Goal: Task Accomplishment & Management: Complete application form

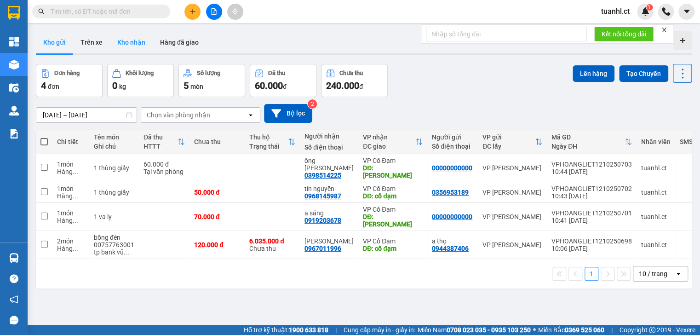
click at [132, 42] on button "Kho nhận" at bounding box center [131, 42] width 43 height 22
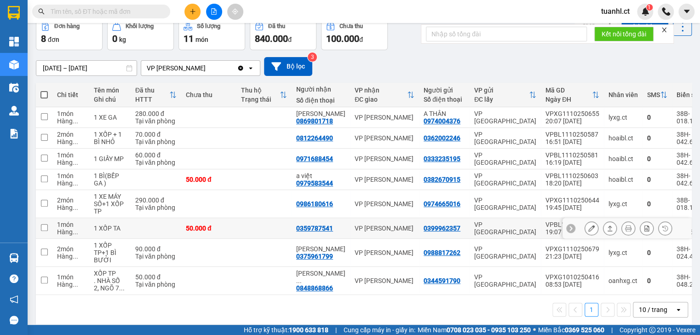
scroll to position [57, 0]
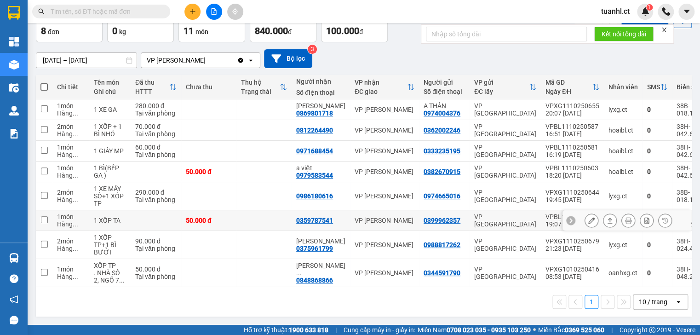
click at [588, 217] on icon at bounding box center [591, 220] width 6 height 6
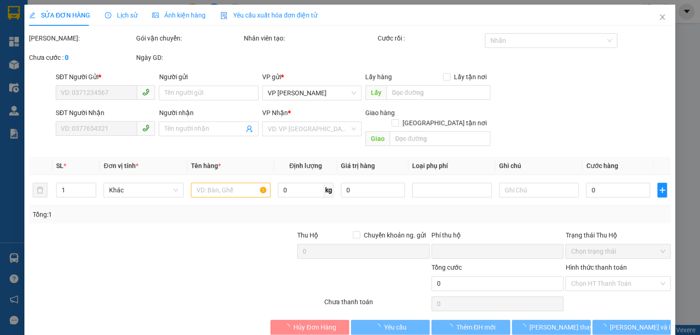
type input "0399962357"
type input "0359787541"
type input "0"
type input "50.000"
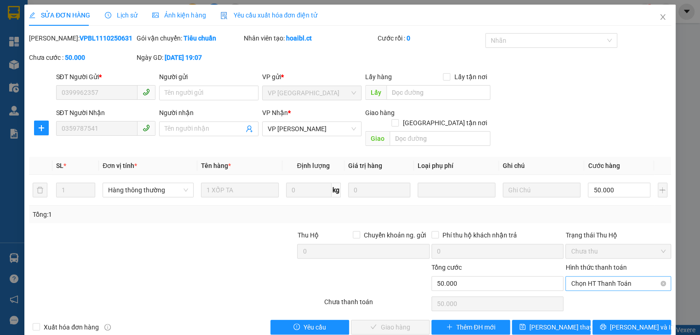
click at [598, 276] on span "Chọn HT Thanh Toán" at bounding box center [617, 283] width 94 height 14
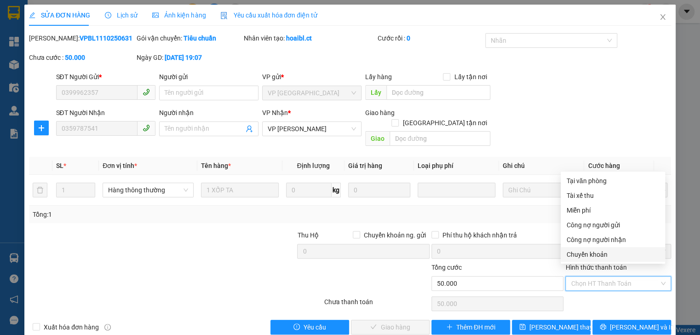
click at [594, 251] on div "Chuyển khoản" at bounding box center [612, 254] width 93 height 10
type input "0"
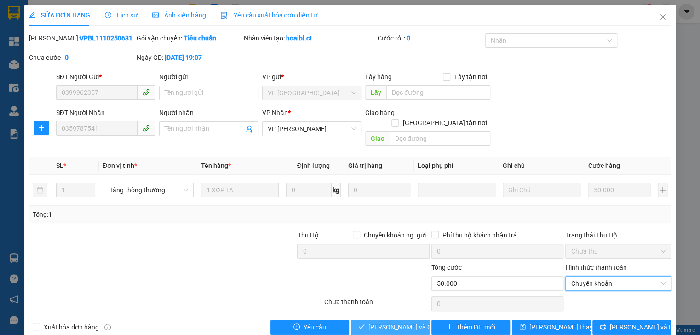
click at [377, 322] on span "[PERSON_NAME] và Giao hàng" at bounding box center [412, 327] width 88 height 10
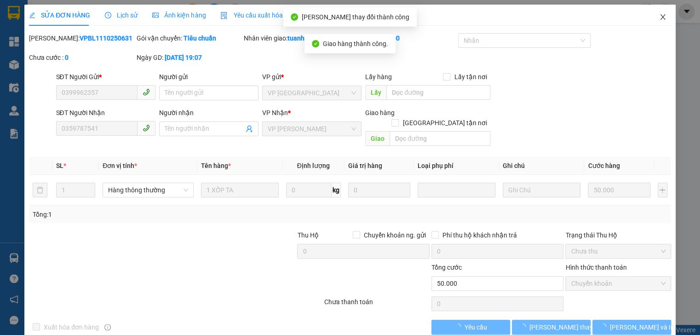
click at [659, 14] on icon "close" at bounding box center [662, 16] width 7 height 7
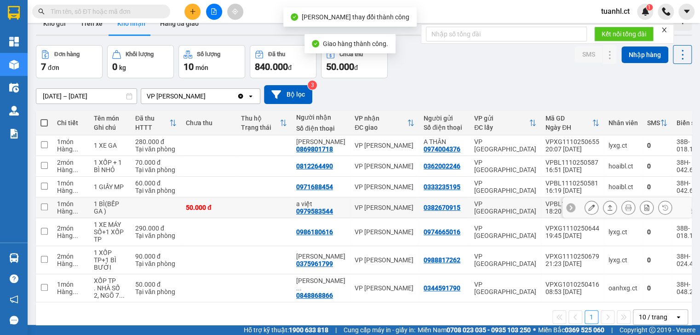
scroll to position [37, 0]
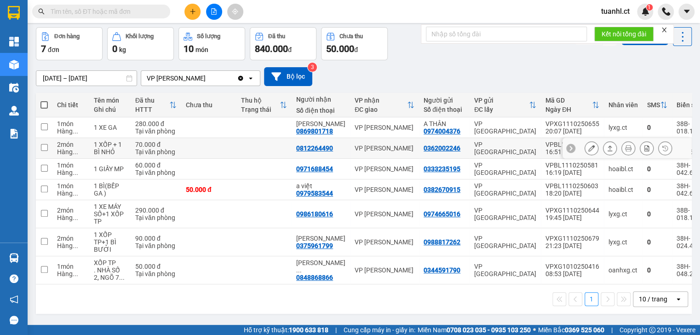
click at [588, 145] on icon at bounding box center [591, 148] width 6 height 6
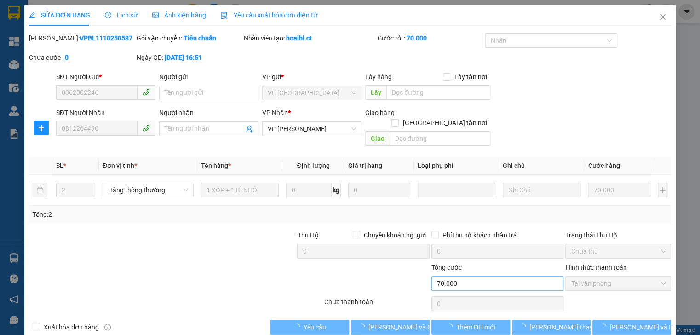
type input "0362002246"
type input "0812264490"
type input "0"
type input "70.000"
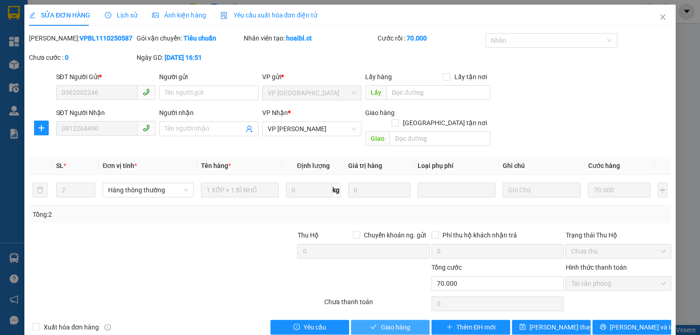
click at [403, 322] on span "Giao hàng" at bounding box center [394, 327] width 29 height 10
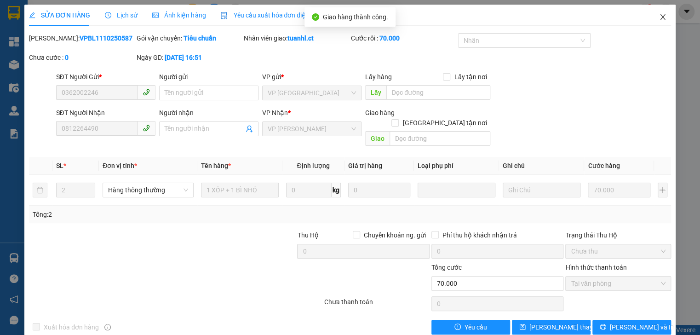
click at [659, 19] on icon "close" at bounding box center [662, 16] width 7 height 7
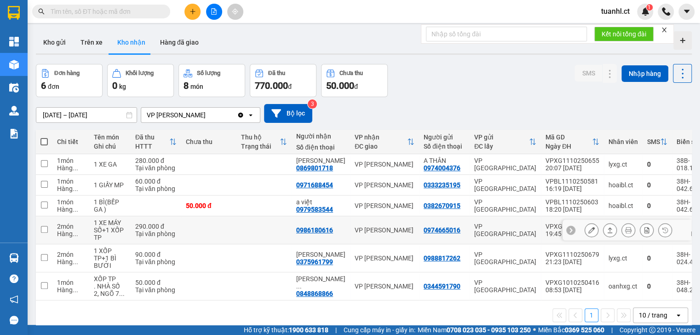
scroll to position [37, 0]
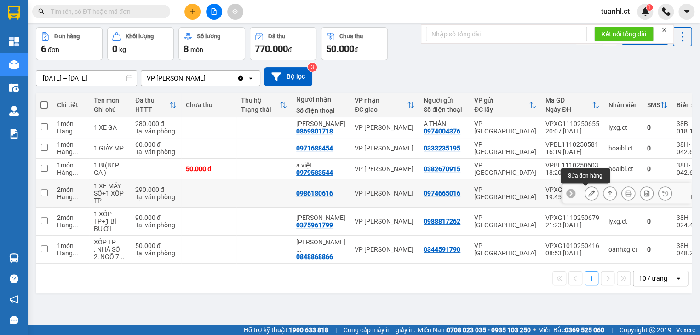
click at [588, 191] on icon at bounding box center [591, 193] width 6 height 6
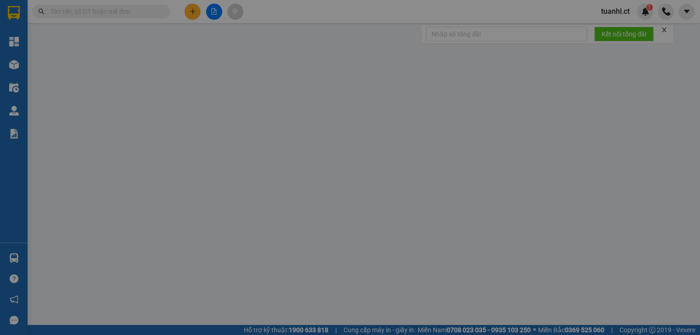
type input "0974665016"
type input "0986180616"
type input "0"
type input "290.000"
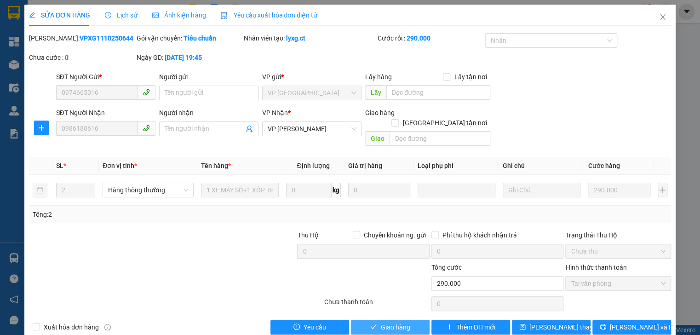
click at [408, 319] on button "Giao hàng" at bounding box center [390, 326] width 79 height 15
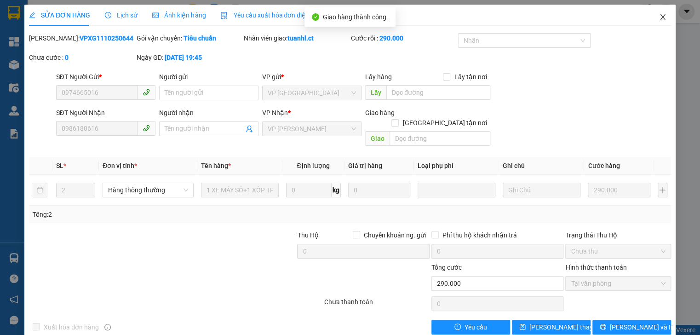
click at [659, 17] on icon "close" at bounding box center [662, 16] width 7 height 7
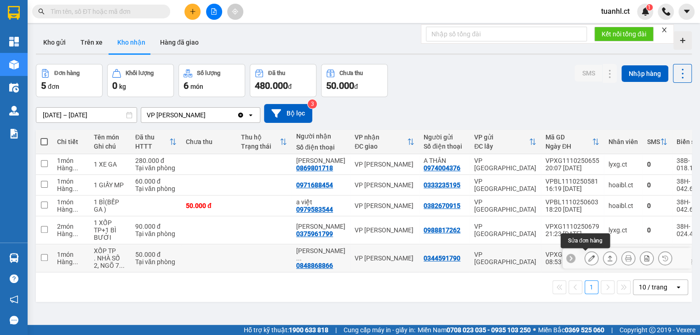
click at [588, 258] on icon at bounding box center [591, 258] width 6 height 6
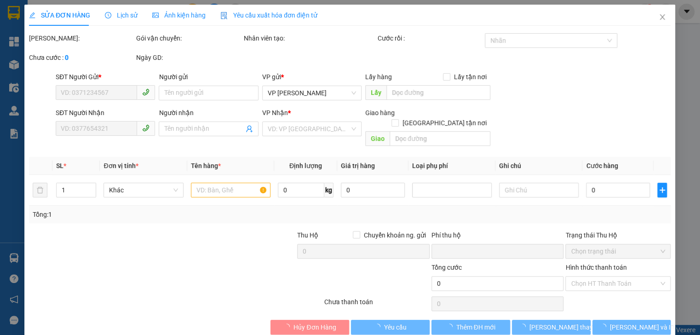
type input "0344591790"
type input "0848868866"
type input "[PERSON_NAME]"
type input "0"
type input "50.000"
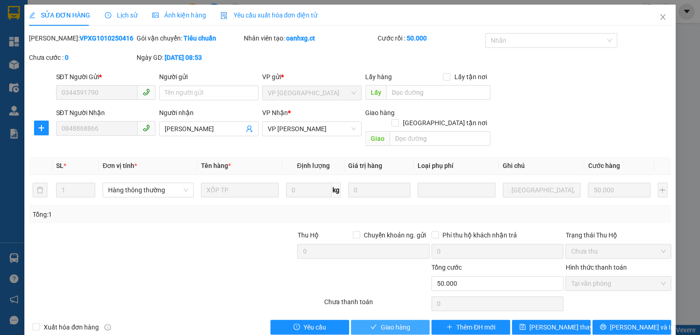
click at [403, 322] on span "Giao hàng" at bounding box center [394, 327] width 29 height 10
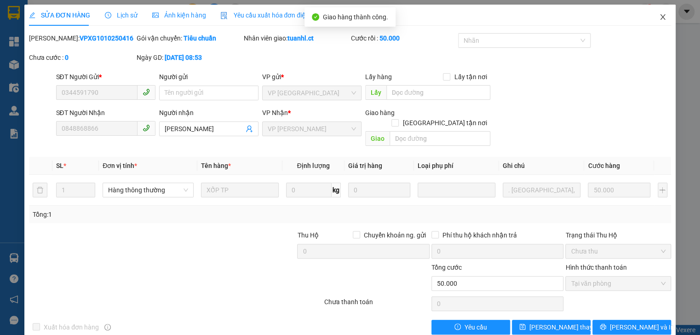
click at [660, 18] on icon "close" at bounding box center [662, 17] width 5 height 6
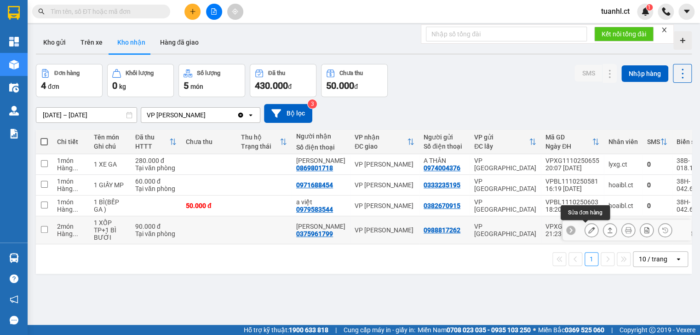
click at [585, 227] on button at bounding box center [591, 230] width 13 height 16
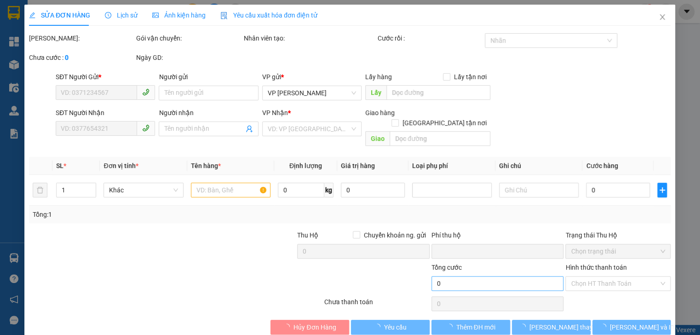
type input "0988817262"
type input "0375961799"
type input "[PERSON_NAME]"
type input "0"
type input "90.000"
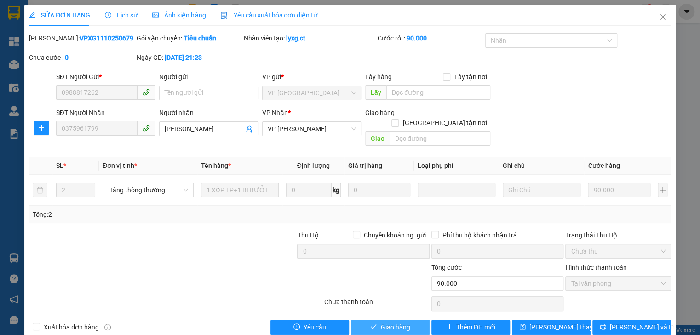
click at [404, 322] on span "Giao hàng" at bounding box center [394, 327] width 29 height 10
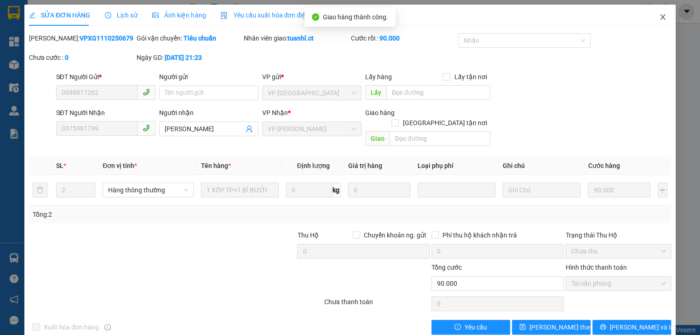
click at [659, 17] on icon "close" at bounding box center [662, 16] width 7 height 7
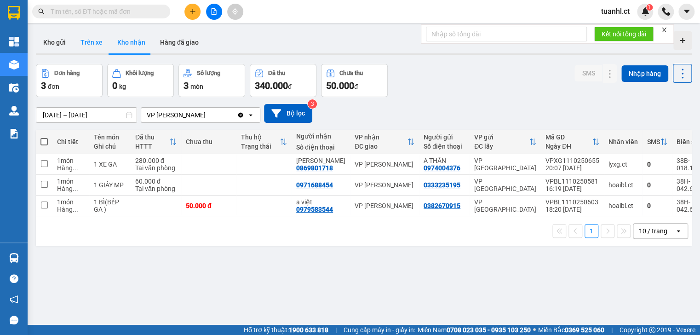
click at [103, 43] on button "Trên xe" at bounding box center [91, 42] width 37 height 22
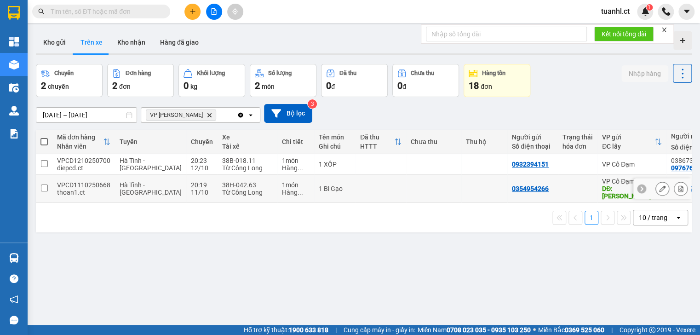
click at [48, 186] on td at bounding box center [44, 189] width 17 height 28
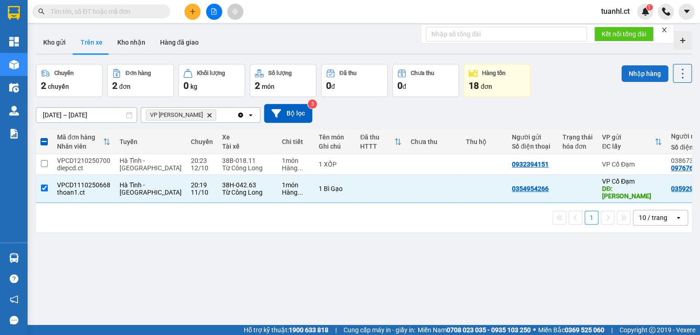
click at [643, 77] on button "Nhập hàng" at bounding box center [644, 73] width 47 height 17
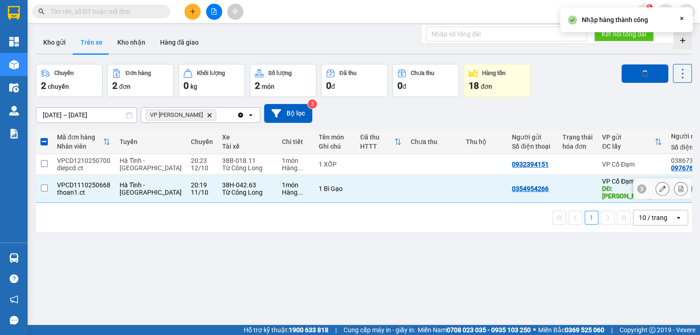
checkbox input "false"
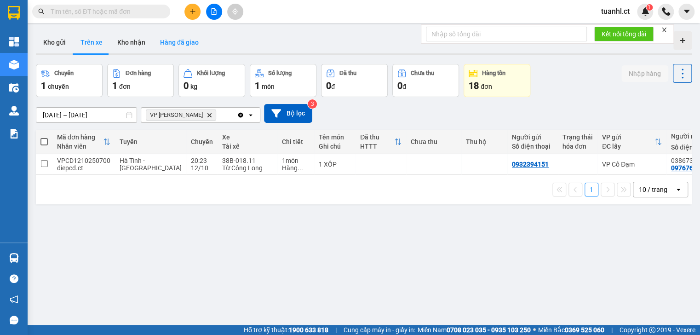
click at [172, 43] on button "Hàng đã giao" at bounding box center [179, 42] width 53 height 22
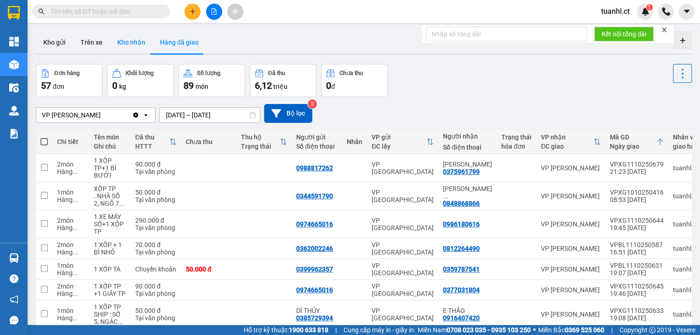
click at [143, 43] on button "Kho nhận" at bounding box center [131, 42] width 43 height 22
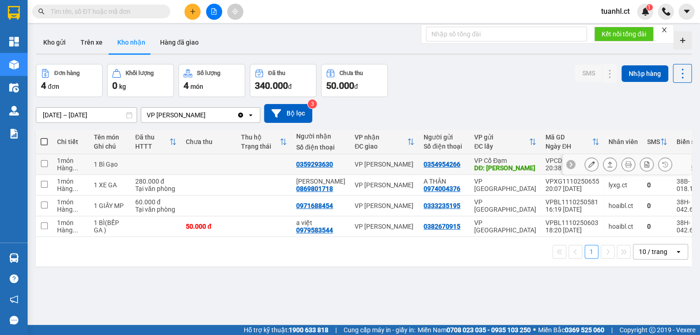
click at [584, 164] on div at bounding box center [591, 164] width 14 height 14
click at [588, 164] on icon at bounding box center [591, 164] width 6 height 6
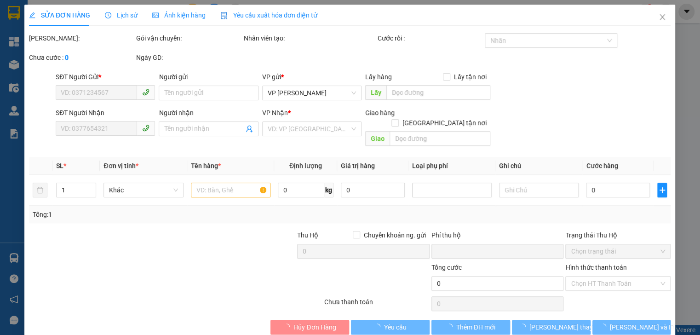
type input "0354954266"
type input "[PERSON_NAME]"
type input "0359293630"
type input "0"
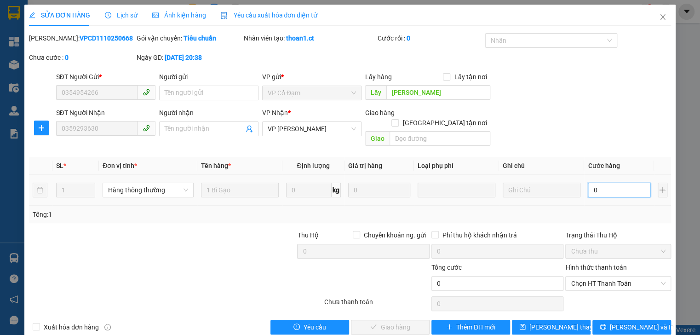
click at [592, 183] on input "0" at bounding box center [618, 189] width 62 height 15
type input "4"
type input "40"
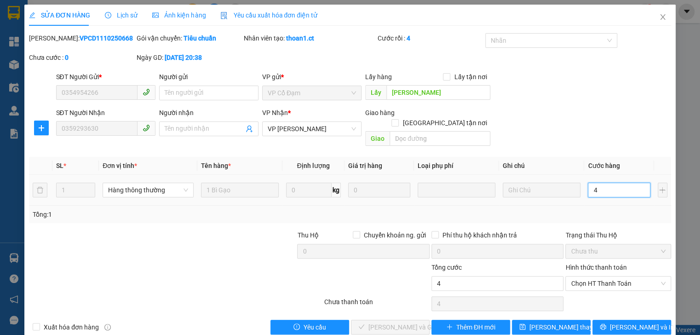
type input "40"
click at [586, 276] on span "Chọn HT Thanh Toán" at bounding box center [617, 283] width 94 height 14
type input "40"
type input "40.000"
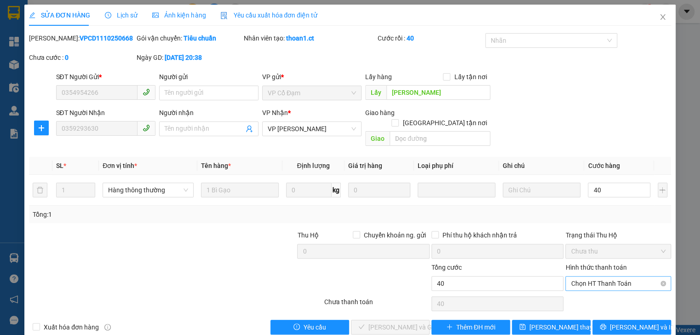
type input "40.000"
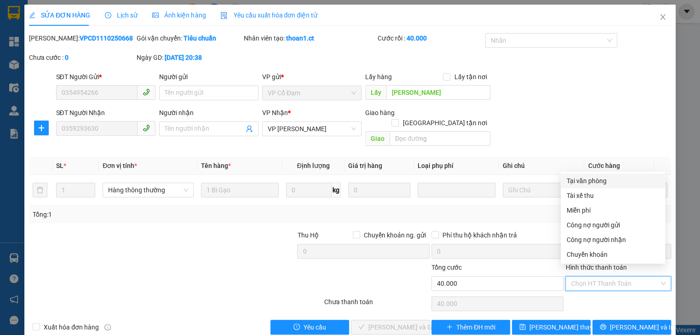
click at [580, 182] on div "Tại văn phòng" at bounding box center [612, 181] width 93 height 10
type input "0"
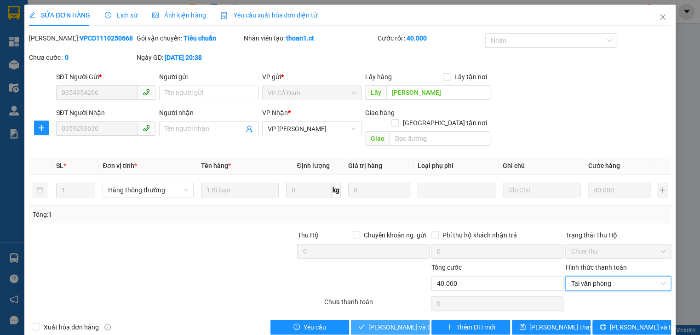
click at [398, 322] on span "[PERSON_NAME] và Giao hàng" at bounding box center [412, 327] width 88 height 10
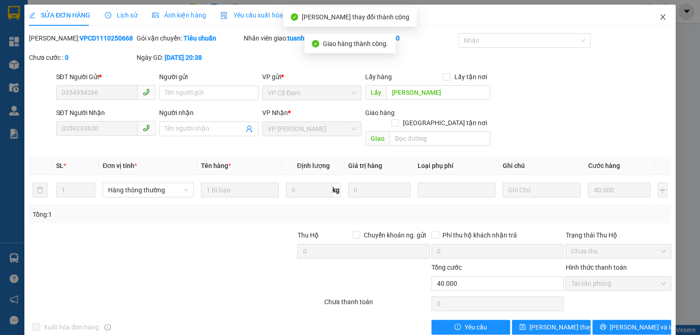
click at [660, 15] on icon "close" at bounding box center [662, 17] width 5 height 6
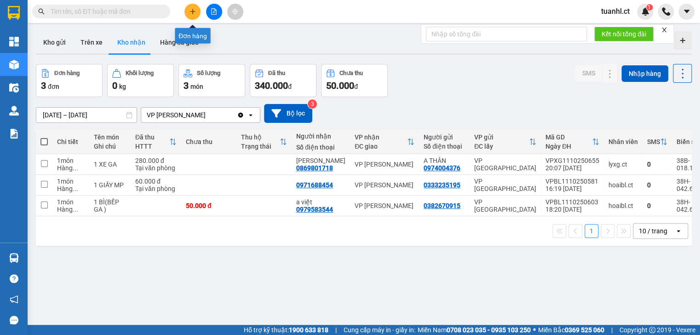
click at [197, 13] on button at bounding box center [192, 12] width 16 height 16
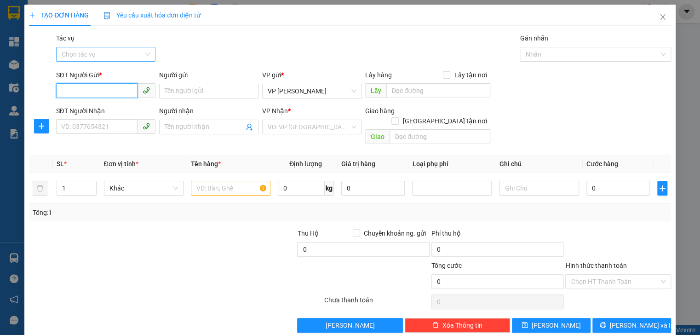
click at [122, 47] on div "Chọn tác vụ" at bounding box center [105, 54] width 99 height 15
click at [103, 86] on div "Nhập hàng kho nhận" at bounding box center [104, 87] width 87 height 10
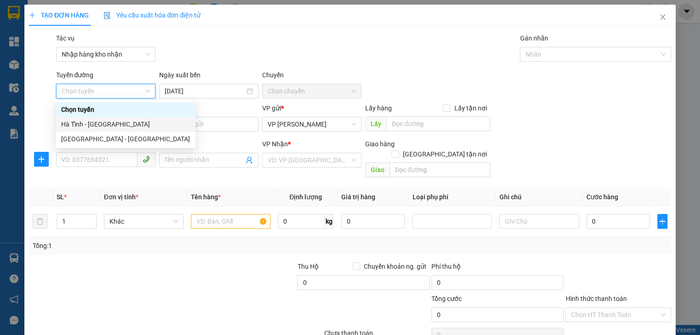
click at [86, 129] on div "Hà Tĩnh - [GEOGRAPHIC_DATA]" at bounding box center [125, 124] width 129 height 10
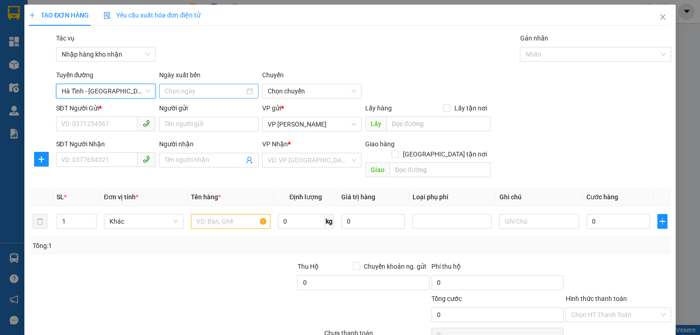
click at [196, 94] on input at bounding box center [205, 91] width 80 height 10
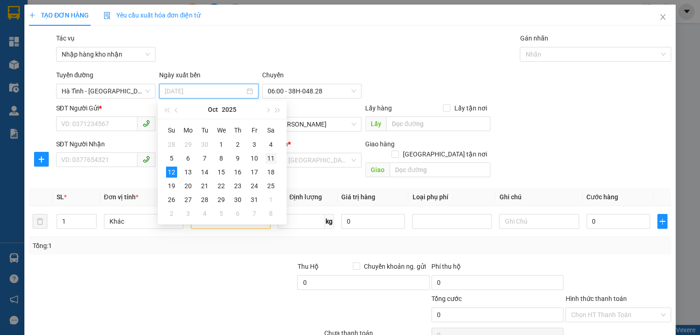
click at [273, 154] on div "11" at bounding box center [270, 158] width 11 height 11
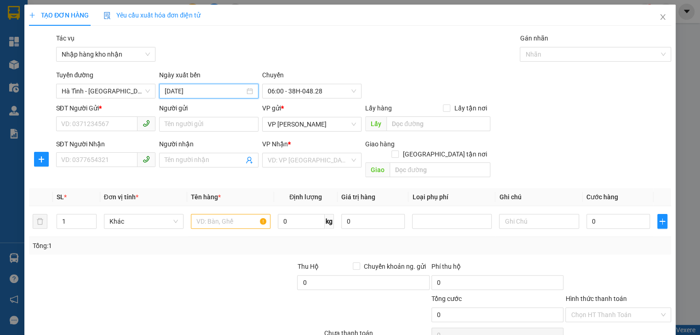
type input "[DATE]"
click at [322, 92] on span "06:00 - 38H-048.28" at bounding box center [312, 91] width 88 height 14
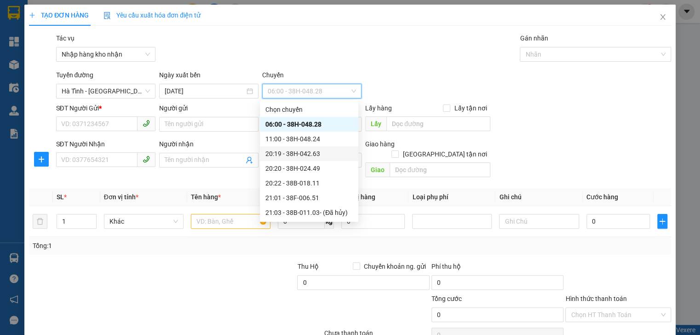
click at [307, 154] on div "20:19 - 38H-042.63" at bounding box center [308, 153] width 87 height 10
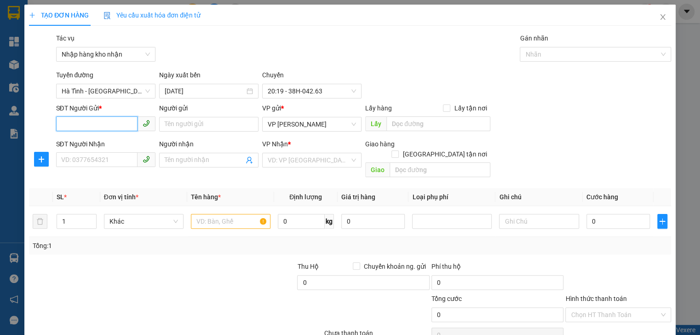
click at [92, 127] on input "SĐT Người Gửi *" at bounding box center [96, 123] width 81 height 15
type input "000000000000"
click at [76, 158] on input "SĐT Người Nhận" at bounding box center [96, 159] width 81 height 15
type input "0858189627"
click at [171, 158] on input "Người nhận" at bounding box center [204, 160] width 79 height 10
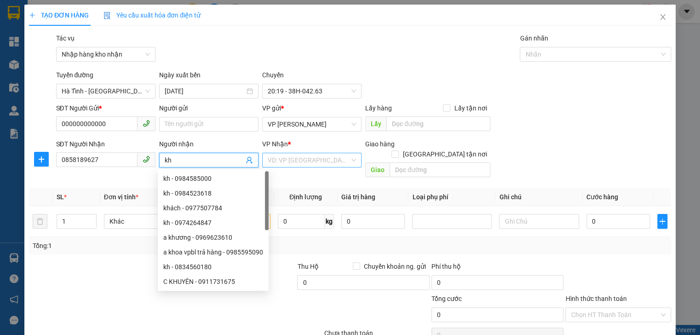
type input "kh"
click at [313, 160] on input "search" at bounding box center [309, 160] width 82 height 14
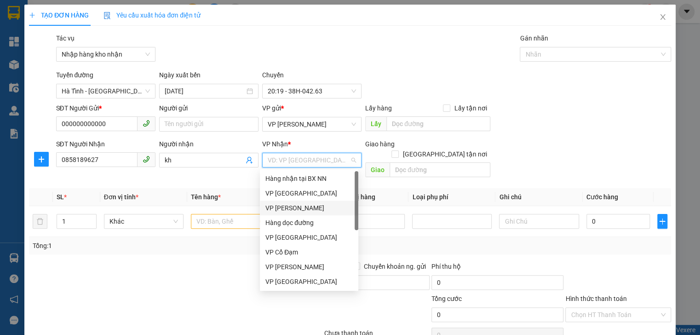
click at [305, 209] on div "VP [PERSON_NAME]" at bounding box center [308, 208] width 87 height 10
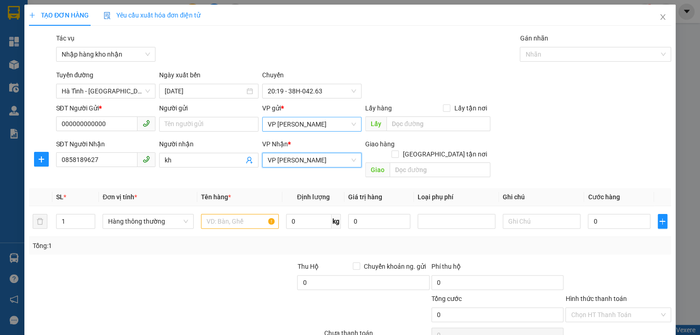
click at [323, 125] on span "VP [PERSON_NAME]" at bounding box center [312, 124] width 88 height 14
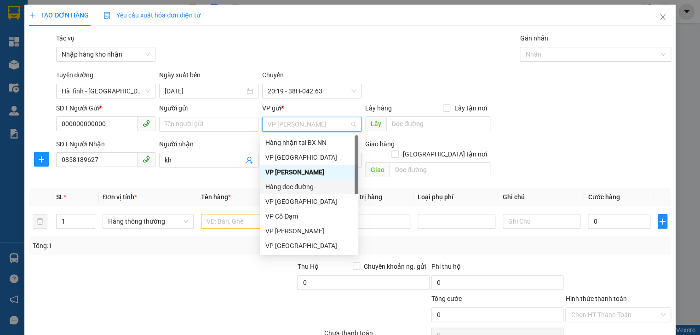
click at [301, 187] on div "Hàng dọc đường" at bounding box center [308, 187] width 87 height 10
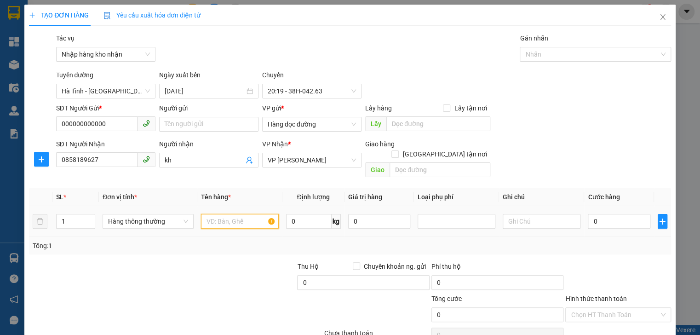
click at [219, 214] on input "text" at bounding box center [240, 221] width 78 height 15
type input "1 bì gạo"
click at [592, 215] on input "0" at bounding box center [618, 221] width 62 height 15
type input "8"
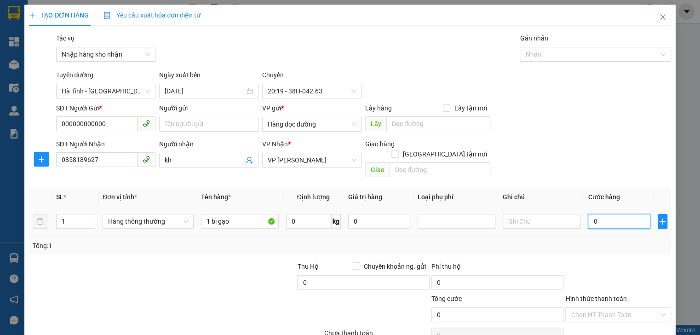
type input "8"
type input "80"
type input "80.000"
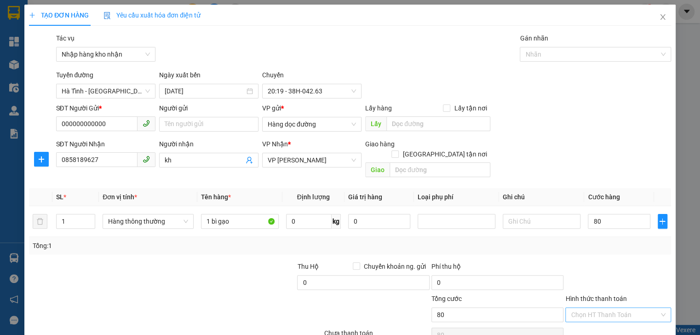
type input "80.000"
click at [635, 307] on input "Hình thức thanh toán" at bounding box center [614, 314] width 88 height 14
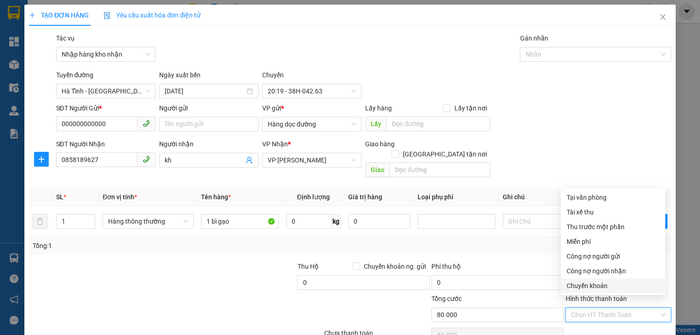
click at [598, 283] on div "Chuyển khoản" at bounding box center [612, 285] width 93 height 10
type input "0"
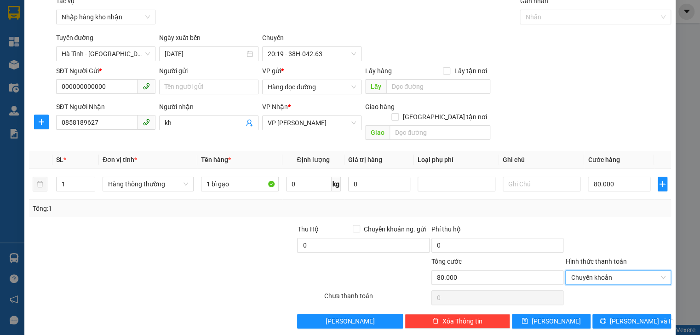
scroll to position [38, 0]
click at [552, 315] on span "[PERSON_NAME]" at bounding box center [555, 320] width 49 height 10
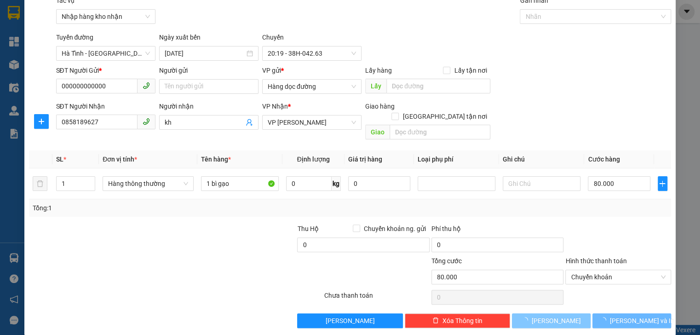
type input "0"
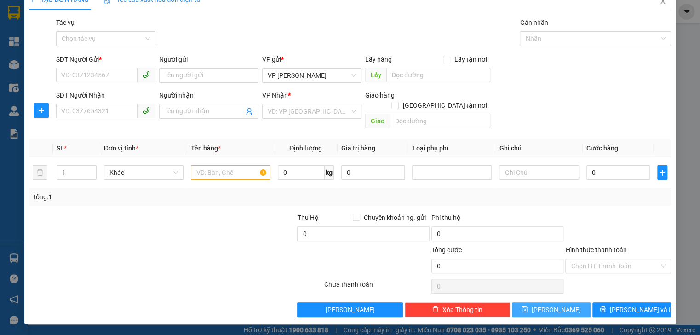
scroll to position [5, 0]
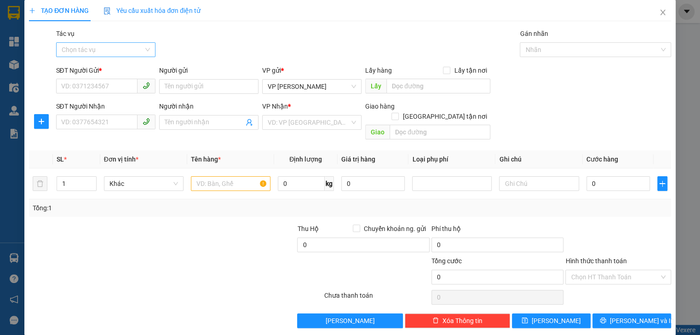
click at [116, 49] on input "Tác vụ" at bounding box center [103, 50] width 82 height 14
click at [102, 86] on div "Nhập hàng kho nhận" at bounding box center [104, 83] width 87 height 10
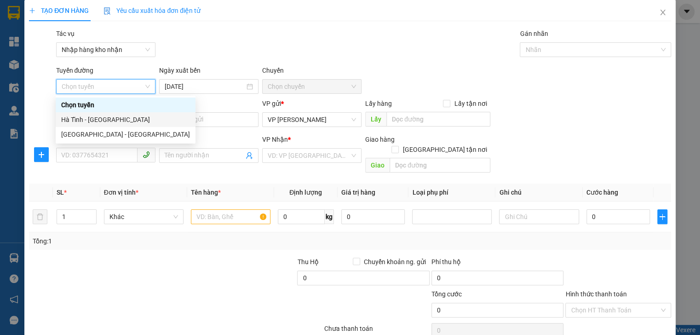
click at [92, 121] on div "Hà Tĩnh - [GEOGRAPHIC_DATA]" at bounding box center [125, 119] width 129 height 10
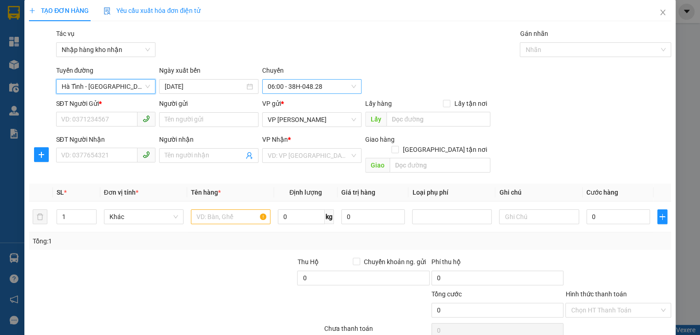
click at [290, 86] on span "06:00 - 38H-048.28" at bounding box center [312, 87] width 88 height 14
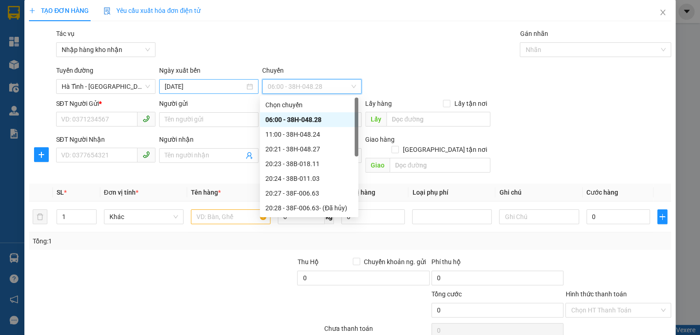
click at [188, 81] on input "[DATE]" at bounding box center [205, 86] width 80 height 10
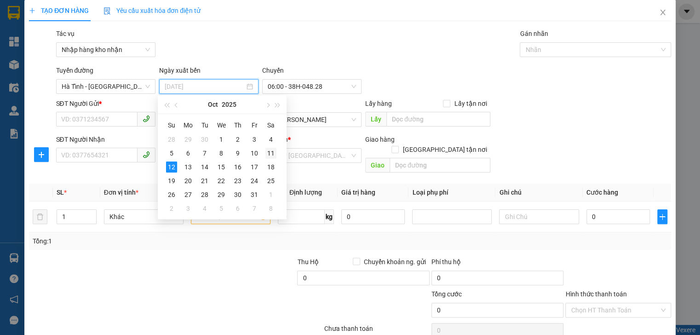
click at [270, 153] on div "11" at bounding box center [270, 153] width 11 height 11
type input "[DATE]"
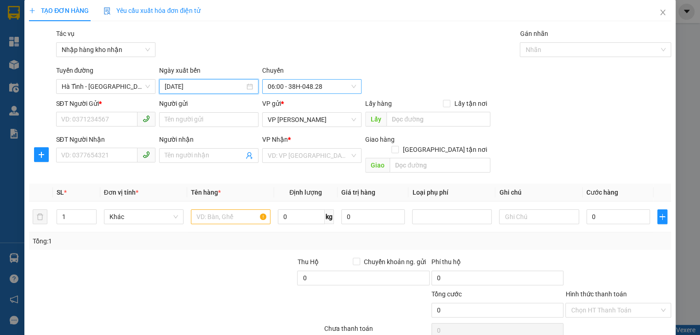
click at [313, 93] on div "06:00 - 38H-048.28" at bounding box center [311, 86] width 99 height 15
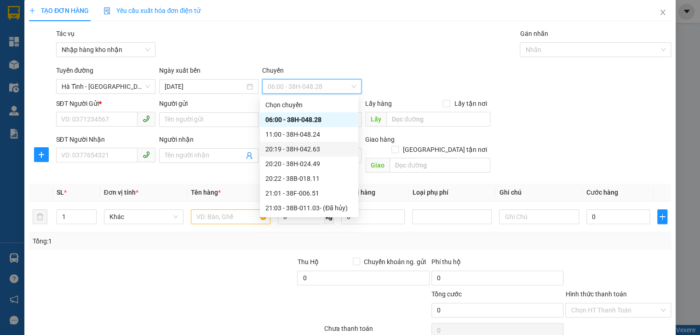
click at [312, 147] on div "20:19 - 38H-042.63" at bounding box center [308, 149] width 87 height 10
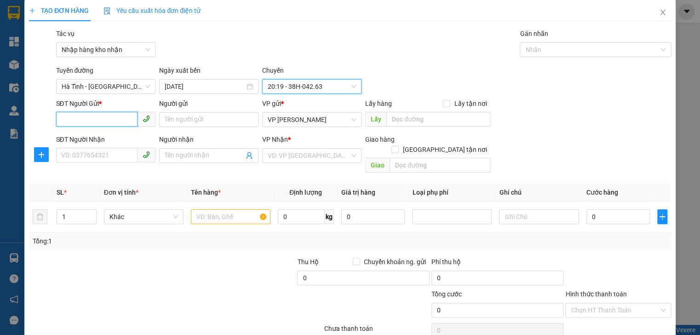
click at [86, 122] on input "SĐT Người Gửi *" at bounding box center [96, 119] width 81 height 15
type input "000000000000"
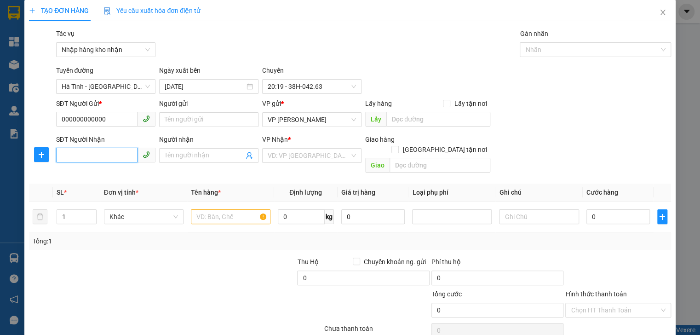
click at [80, 154] on input "SĐT Người Nhận" at bounding box center [96, 155] width 81 height 15
type input "0862755937"
click at [184, 157] on input "Người nhận" at bounding box center [204, 155] width 79 height 10
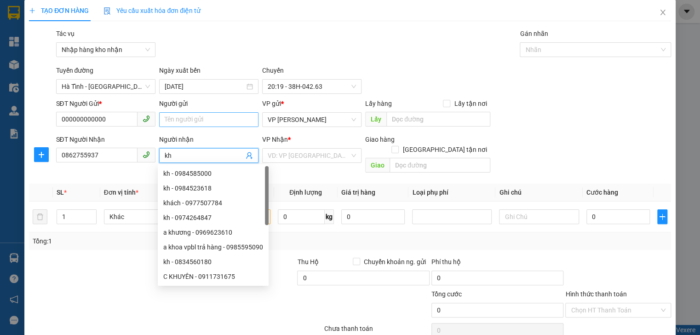
type input "kh"
click at [184, 121] on input "Người gửi" at bounding box center [208, 119] width 99 height 15
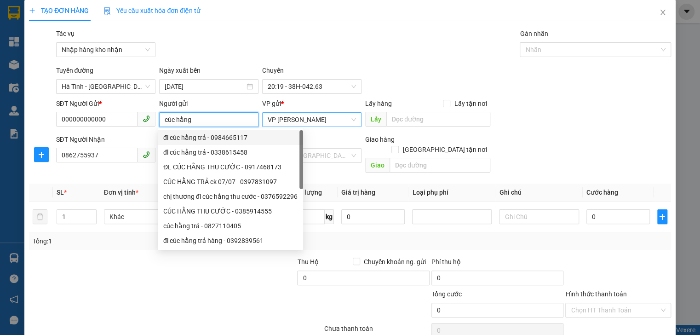
click at [313, 123] on span "VP [PERSON_NAME]" at bounding box center [312, 120] width 88 height 14
type input "cúc hằng"
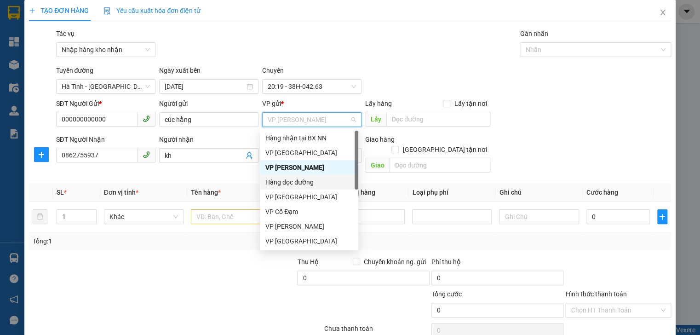
click at [303, 184] on div "Hàng dọc đường" at bounding box center [308, 182] width 87 height 10
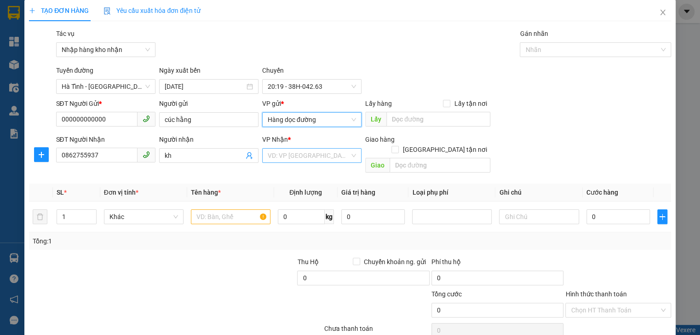
click at [304, 157] on input "search" at bounding box center [309, 155] width 82 height 14
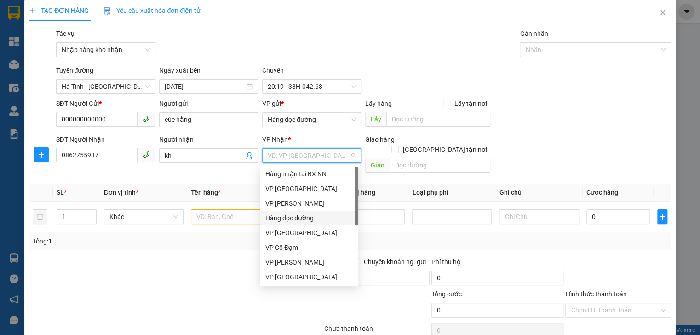
click at [289, 216] on div "Hàng dọc đường" at bounding box center [308, 218] width 87 height 10
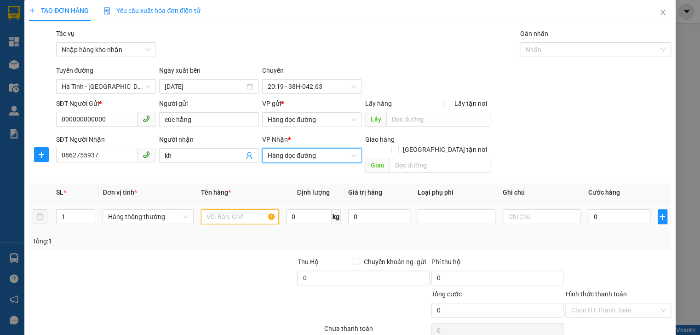
click at [235, 209] on input "text" at bounding box center [240, 216] width 78 height 15
type input "1 xốp"
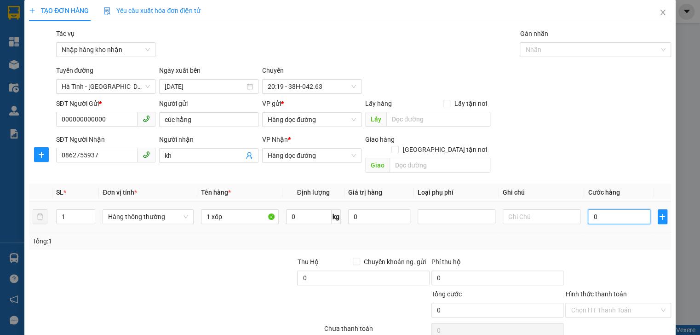
click at [605, 209] on input "0" at bounding box center [618, 216] width 62 height 15
type input "7"
type input "70"
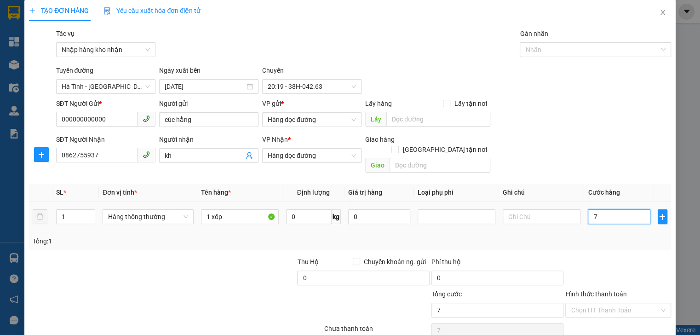
type input "70"
type input "70.000"
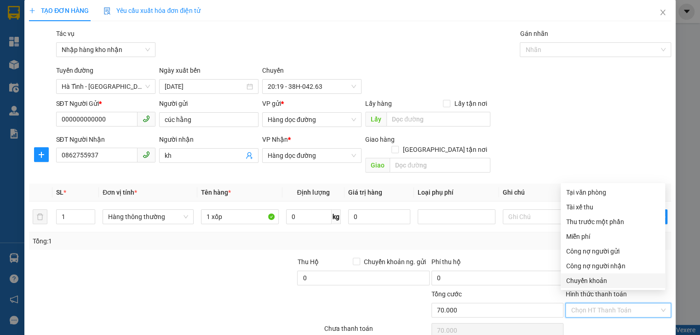
click at [592, 303] on input "Hình thức thanh toán" at bounding box center [614, 310] width 88 height 14
click at [590, 207] on div "Tài xế thu" at bounding box center [612, 207] width 93 height 10
type input "0"
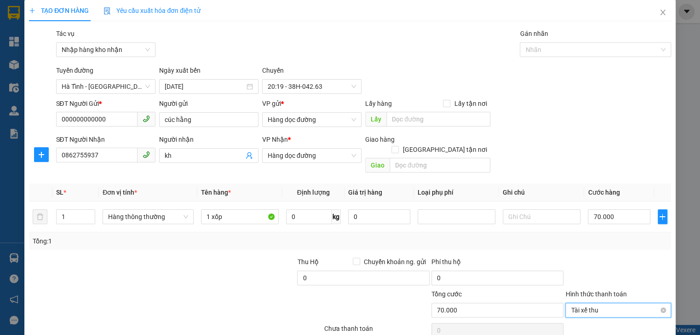
scroll to position [38, 0]
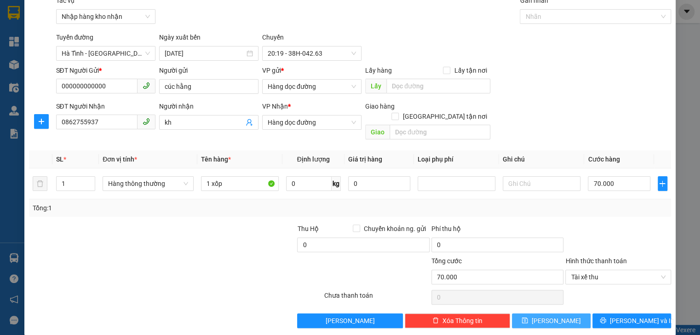
click at [568, 313] on button "[PERSON_NAME]" at bounding box center [551, 320] width 79 height 15
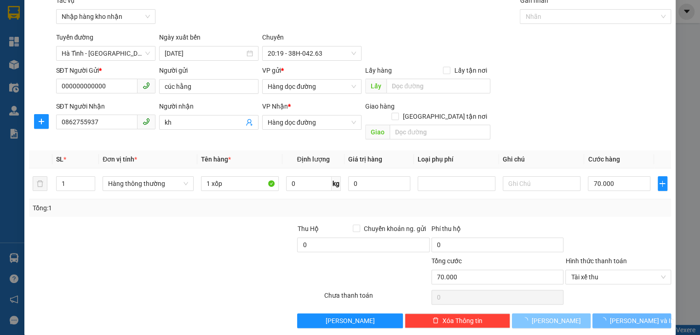
type input "0"
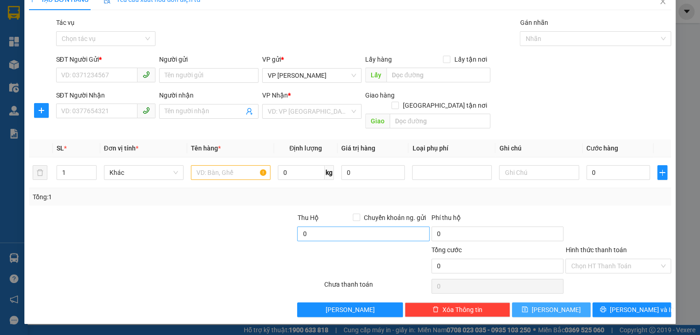
scroll to position [5, 0]
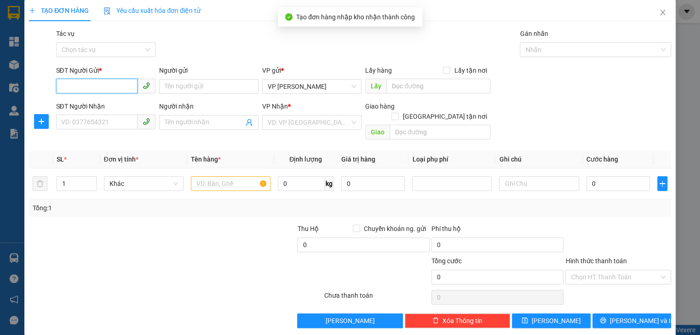
click at [107, 92] on input "SĐT Người Gửi *" at bounding box center [96, 86] width 81 height 15
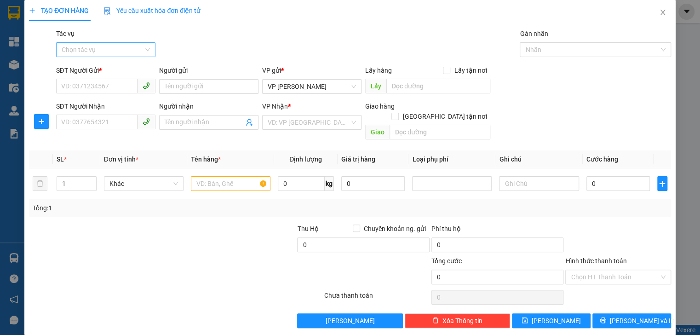
click at [133, 50] on input "Tác vụ" at bounding box center [103, 50] width 82 height 14
click at [120, 87] on div "Nhập hàng kho nhận" at bounding box center [104, 83] width 87 height 10
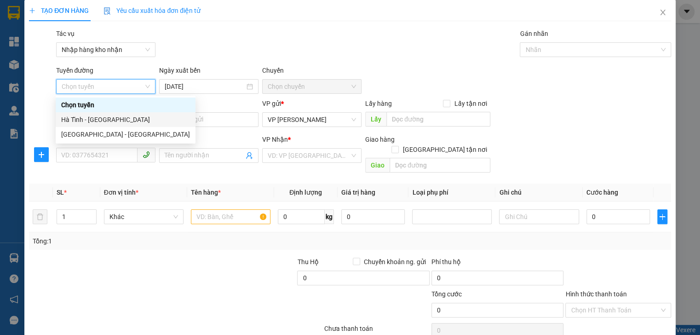
click at [107, 120] on div "Hà Tĩnh - [GEOGRAPHIC_DATA]" at bounding box center [125, 119] width 129 height 10
type input "[DATE]"
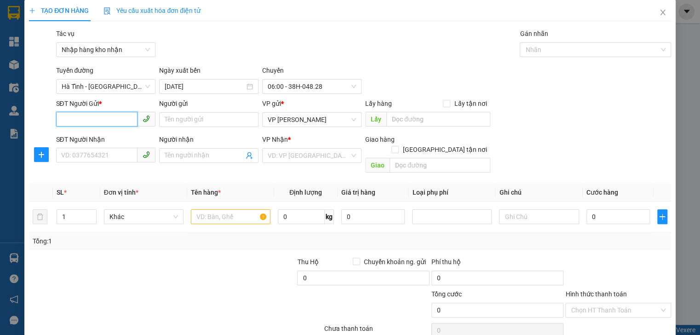
click at [101, 120] on input "SĐT Người Gửi *" at bounding box center [96, 119] width 81 height 15
type input "000000000000"
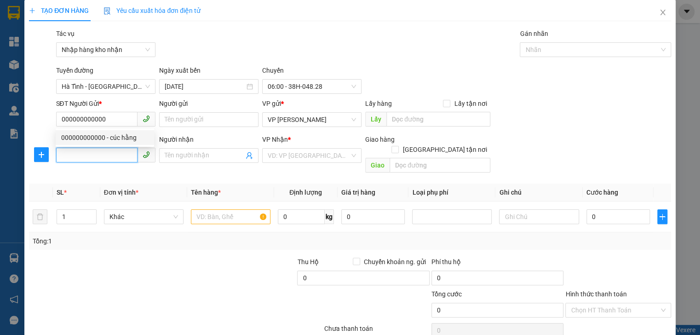
click at [105, 154] on input "SĐT Người Nhận" at bounding box center [96, 155] width 81 height 15
type input "0979205296"
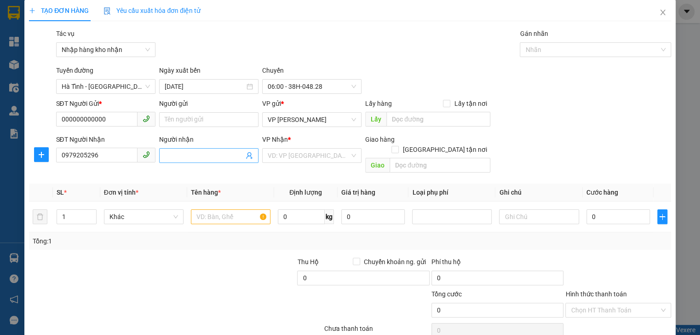
click at [177, 149] on span at bounding box center [208, 155] width 99 height 15
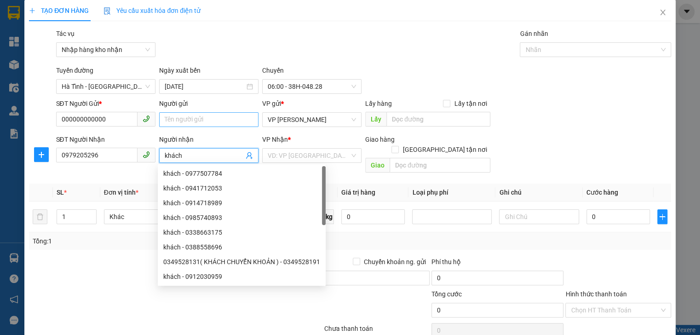
type input "khách"
click at [211, 117] on input "Người gửi" at bounding box center [208, 119] width 99 height 15
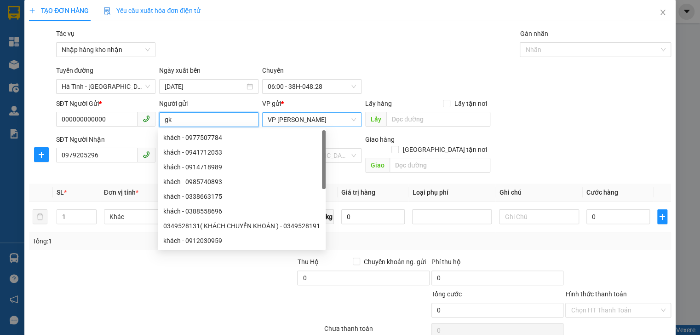
click at [298, 120] on span "VP [PERSON_NAME]" at bounding box center [312, 120] width 88 height 14
type input "gk"
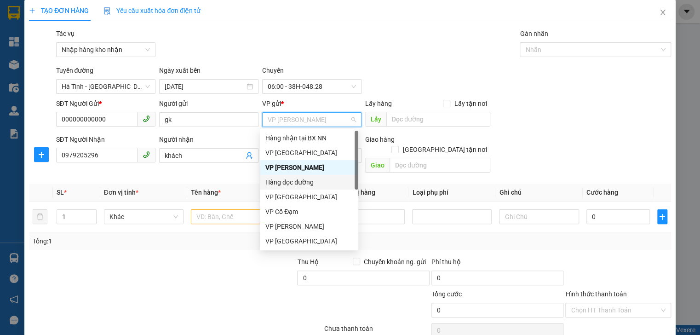
click at [288, 180] on div "Hàng dọc đường" at bounding box center [308, 182] width 87 height 10
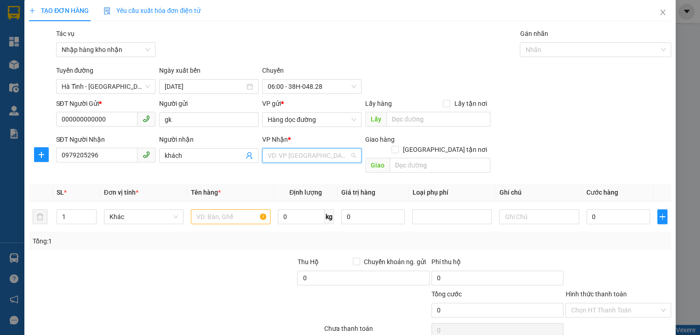
click at [290, 154] on input "search" at bounding box center [309, 155] width 82 height 14
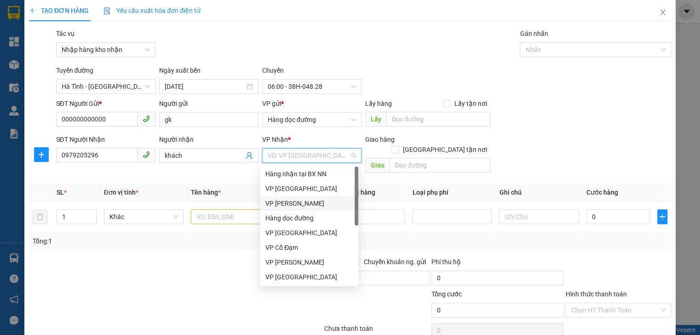
click at [287, 202] on div "VP [PERSON_NAME]" at bounding box center [308, 203] width 87 height 10
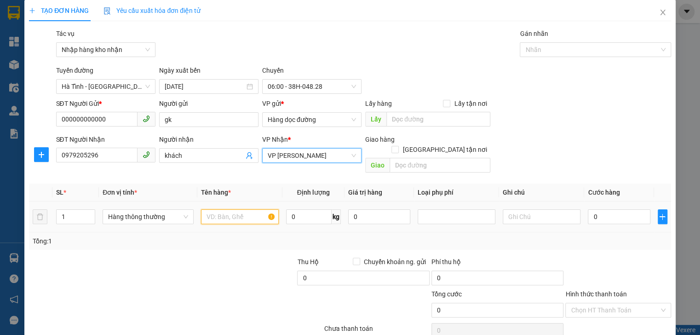
click at [216, 211] on input "text" at bounding box center [240, 216] width 78 height 15
type input "1 bì gạo"
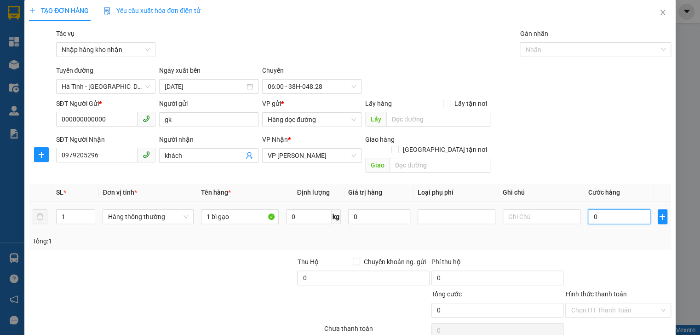
click at [594, 210] on input "0" at bounding box center [618, 216] width 62 height 15
type input "4"
type input "40"
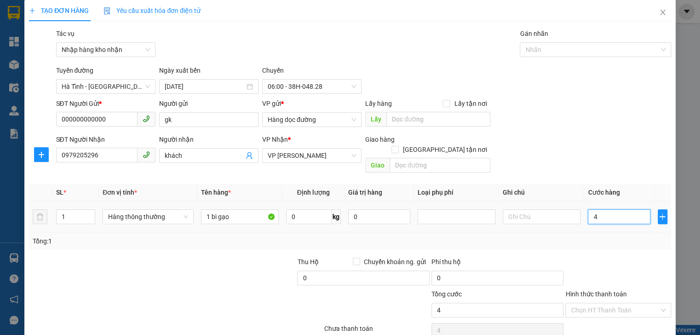
type input "40"
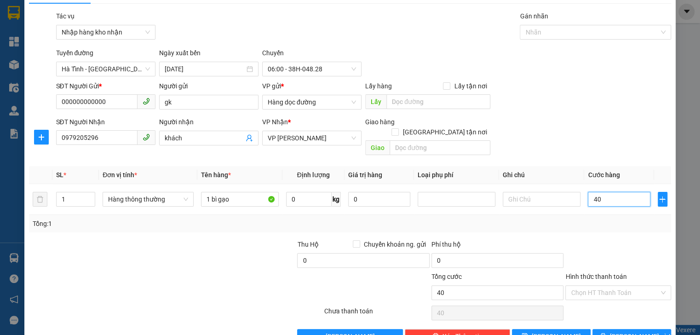
scroll to position [38, 0]
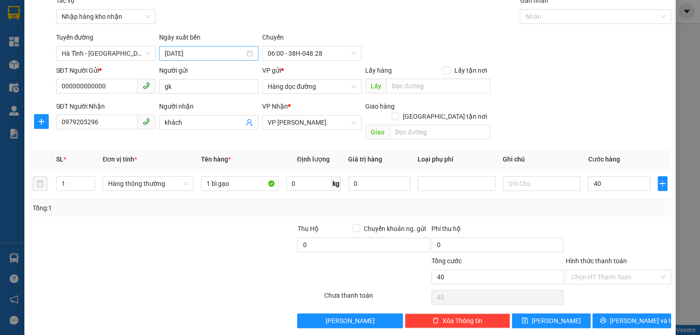
type input "40.000"
click at [214, 55] on input "[DATE]" at bounding box center [205, 53] width 80 height 10
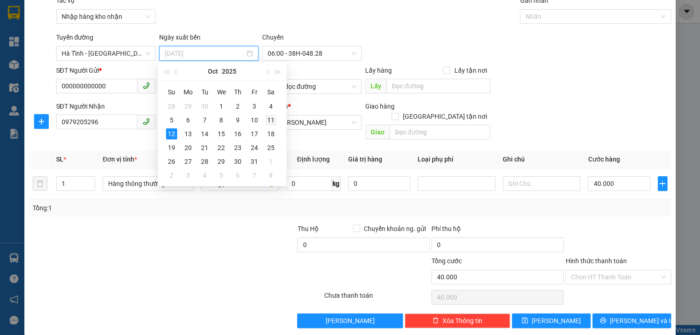
click at [267, 118] on div "11" at bounding box center [270, 119] width 11 height 11
type input "[DATE]"
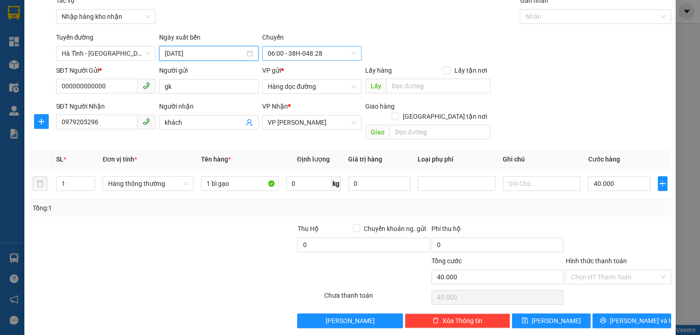
click at [319, 54] on span "06:00 - 38H-048.28" at bounding box center [312, 53] width 88 height 14
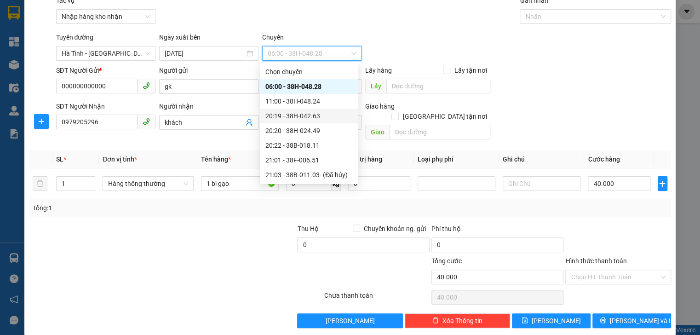
click at [306, 112] on div "20:19 - 38H-042.63" at bounding box center [308, 116] width 87 height 10
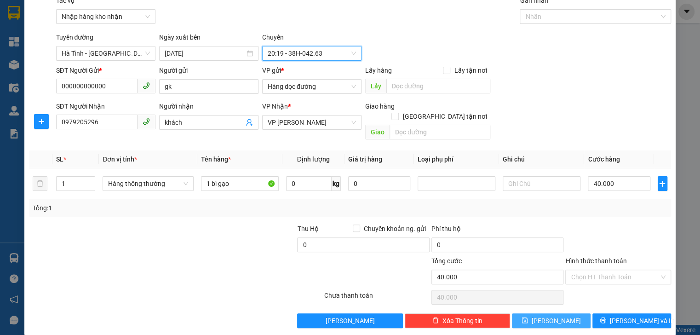
click at [552, 315] on span "[PERSON_NAME]" at bounding box center [555, 320] width 49 height 10
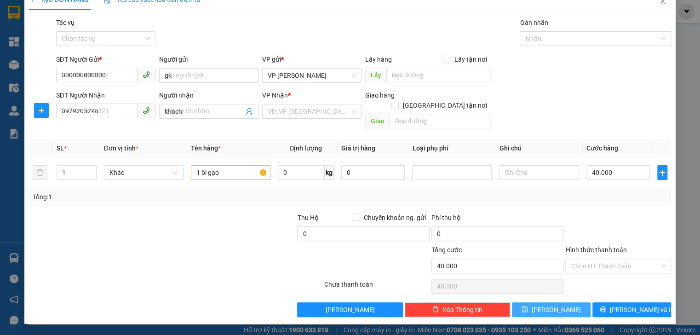
type input "0"
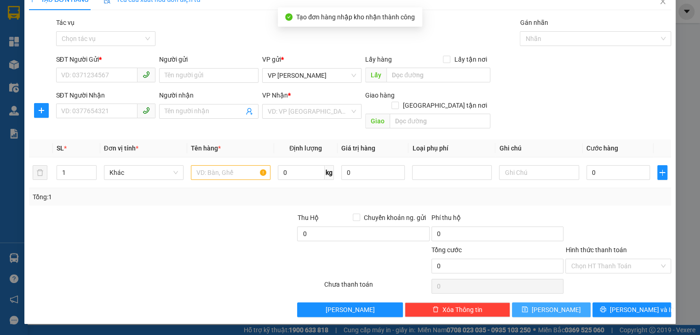
scroll to position [5, 0]
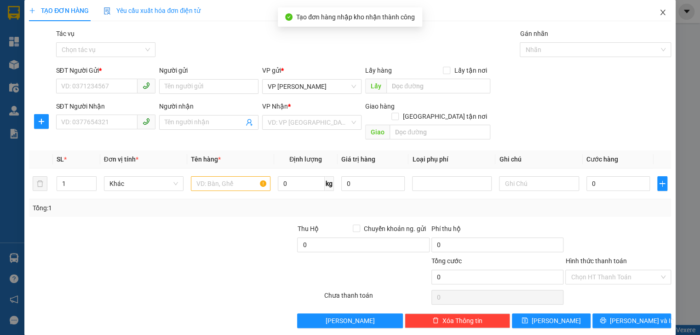
click at [660, 13] on icon "close" at bounding box center [662, 13] width 5 height 6
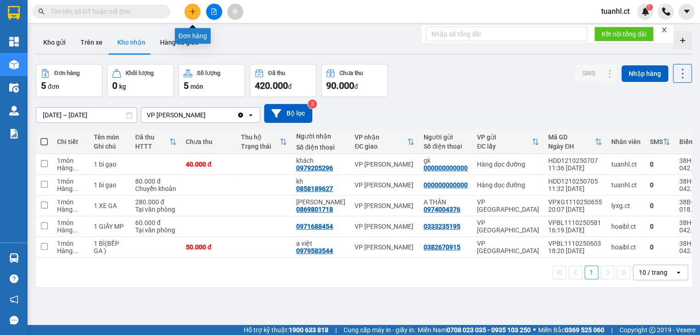
click at [193, 6] on button at bounding box center [192, 12] width 16 height 16
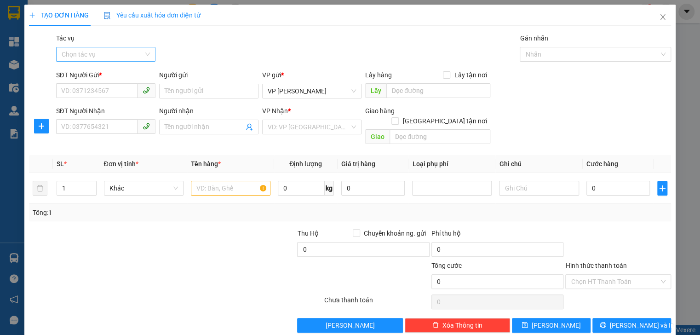
click at [118, 53] on input "Tác vụ" at bounding box center [103, 54] width 82 height 14
click at [100, 88] on div "Nhập hàng kho nhận" at bounding box center [104, 87] width 87 height 10
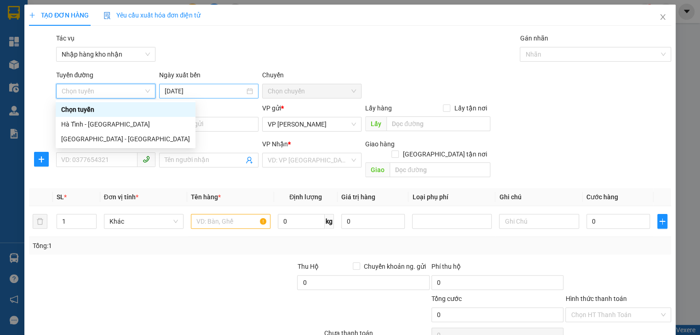
click at [206, 92] on input "[DATE]" at bounding box center [205, 91] width 80 height 10
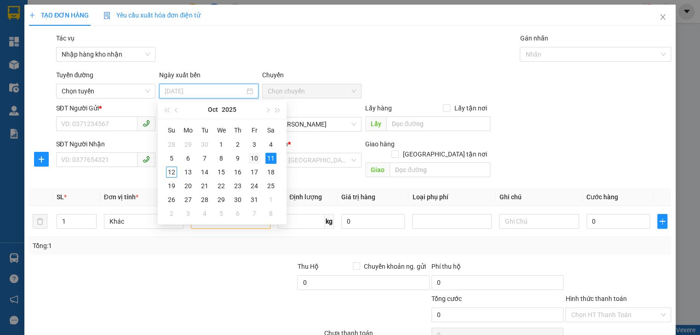
click at [254, 158] on div "10" at bounding box center [254, 158] width 11 height 11
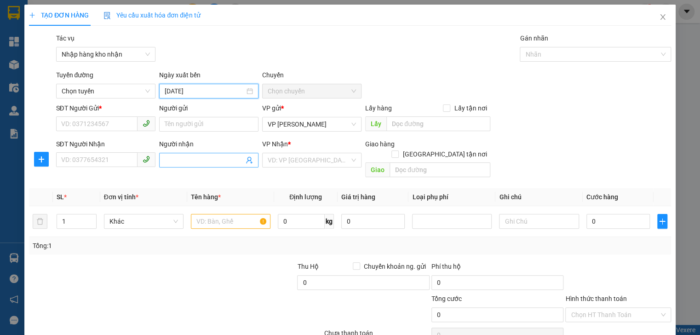
type input "[DATE]"
click at [292, 97] on span "Chọn chuyến" at bounding box center [312, 91] width 88 height 14
click at [135, 91] on span "Chọn tuyến" at bounding box center [106, 91] width 88 height 14
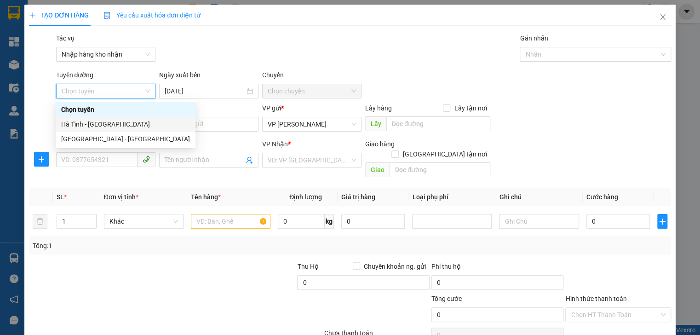
click at [127, 123] on div "Hà Tĩnh - [GEOGRAPHIC_DATA]" at bounding box center [125, 124] width 129 height 10
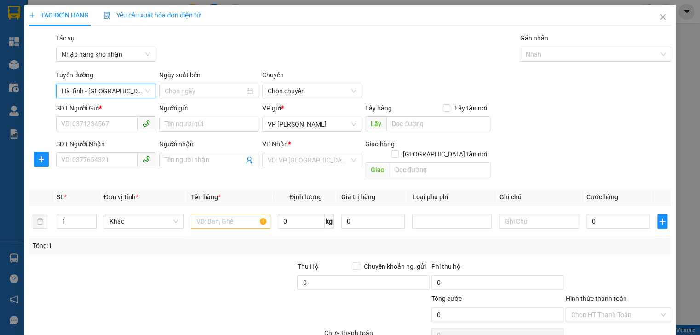
type input "[DATE]"
click at [127, 123] on input "SĐT Người Gửi *" at bounding box center [96, 123] width 81 height 15
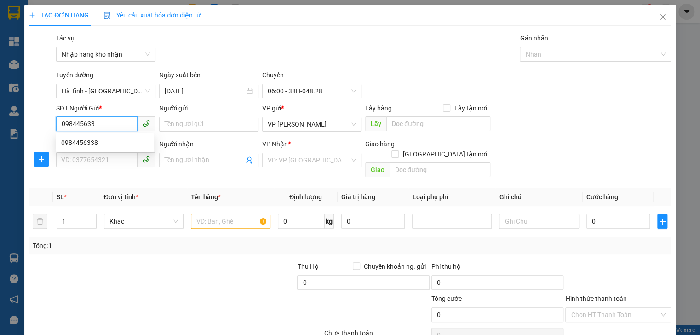
type input "0984456338"
click at [106, 146] on div "0984456338" at bounding box center [104, 142] width 87 height 10
type input "0376339428"
type input "Bác Thung"
type input "[PERSON_NAME]"
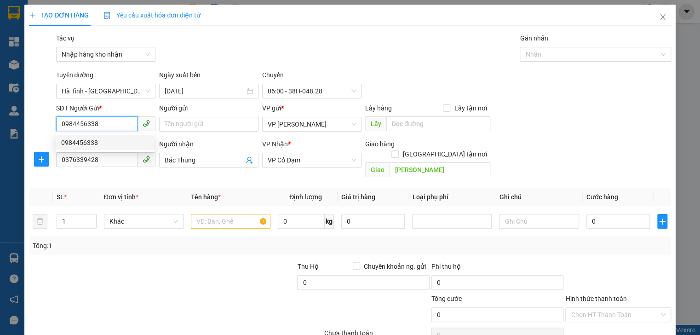
type input "150.000"
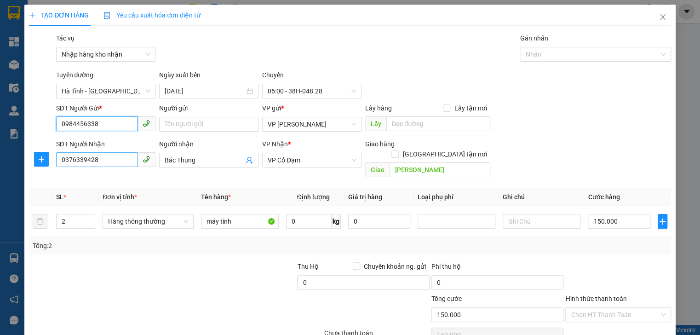
type input "0984456338"
click at [114, 158] on input "0376339428" at bounding box center [96, 159] width 81 height 15
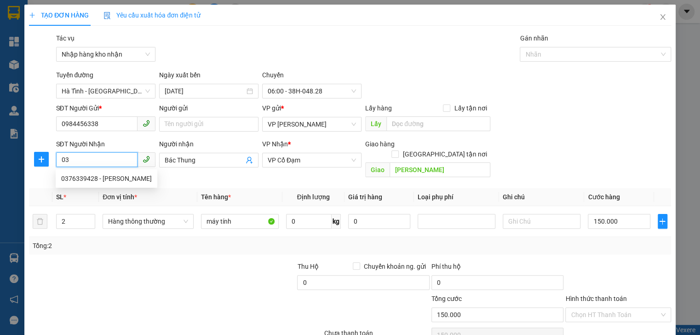
type input "0"
type input "0984456338"
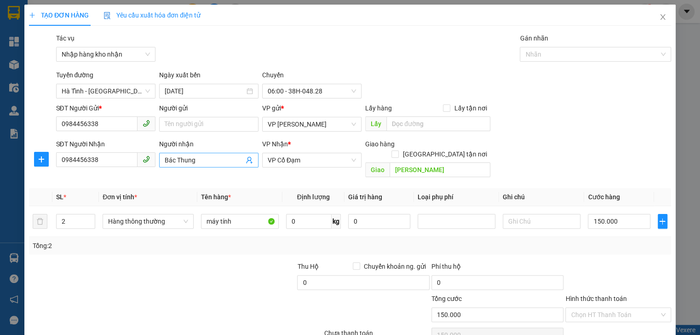
click at [199, 159] on input "Bác Thung" at bounding box center [204, 160] width 79 height 10
type input "B"
click at [304, 126] on span "VP [PERSON_NAME]" at bounding box center [312, 124] width 88 height 14
type input "a thịnh"
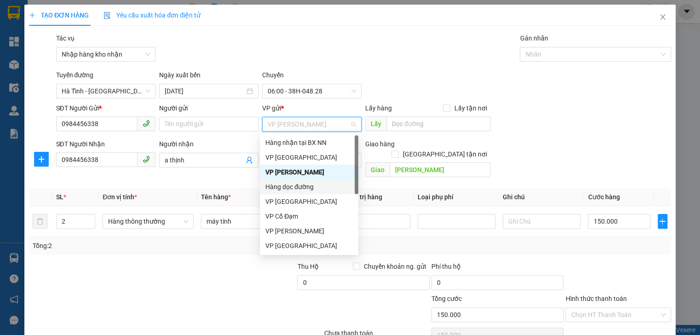
click at [304, 183] on div "Hàng dọc đường" at bounding box center [308, 187] width 87 height 10
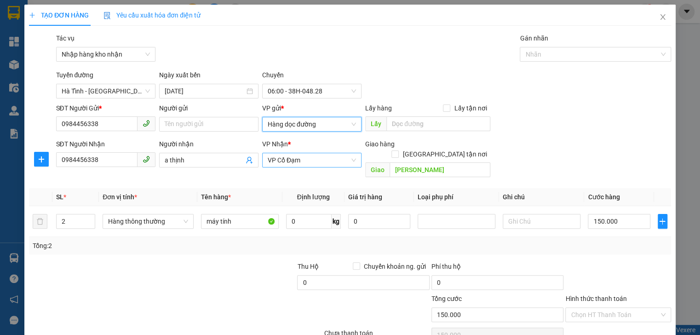
click at [305, 164] on span "VP Cổ Đạm" at bounding box center [312, 160] width 88 height 14
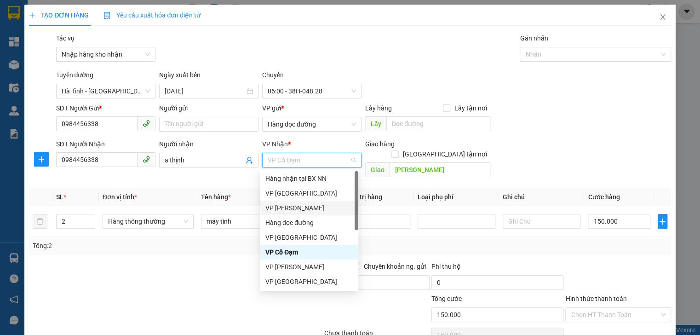
click at [293, 205] on div "VP [PERSON_NAME]" at bounding box center [308, 208] width 87 height 10
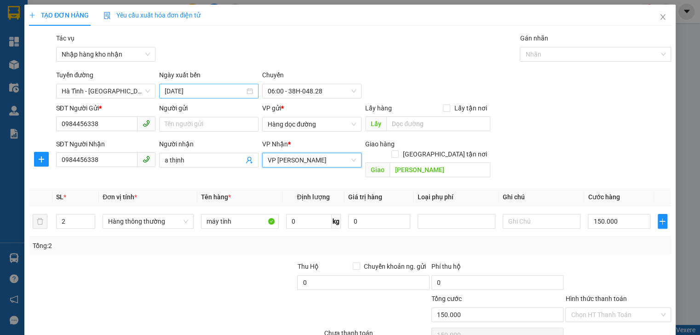
click at [223, 89] on input "[DATE]" at bounding box center [205, 91] width 80 height 10
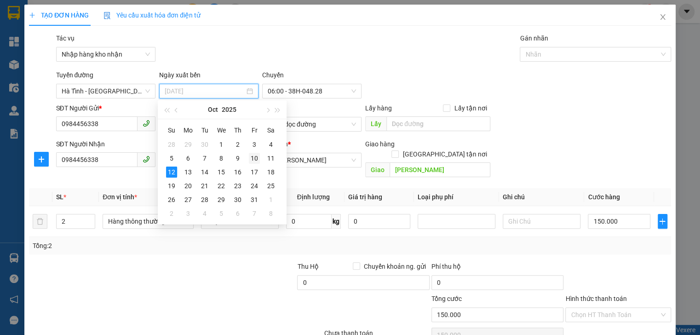
click at [251, 154] on div "10" at bounding box center [254, 158] width 11 height 11
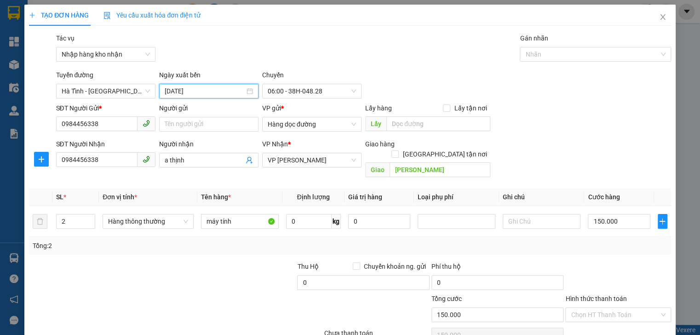
type input "[DATE]"
click at [318, 87] on span "06:00 - 38H-048.28" at bounding box center [312, 91] width 88 height 14
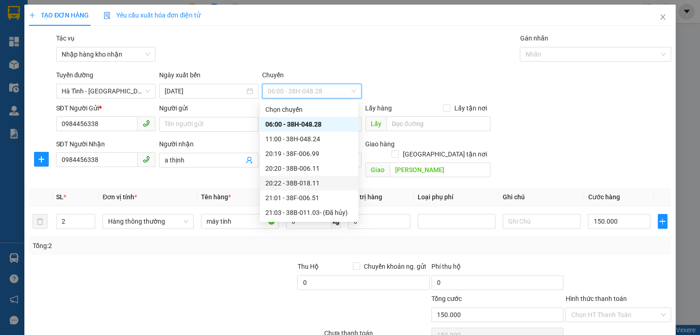
click at [315, 179] on div "20:22 - 38B-018.11" at bounding box center [308, 183] width 87 height 10
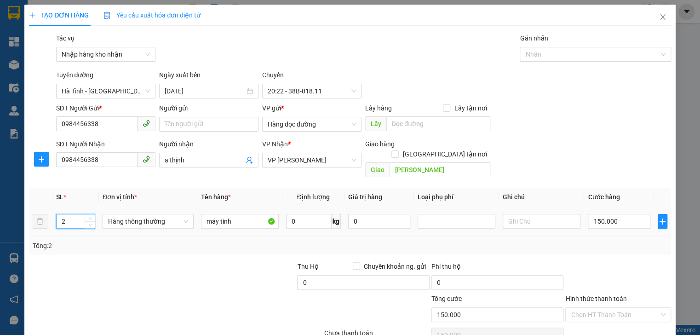
click at [77, 214] on input "2" at bounding box center [76, 221] width 38 height 14
type input "1"
click at [238, 216] on input "máy tính" at bounding box center [240, 221] width 78 height 15
type input "m"
type input "1 xốp"
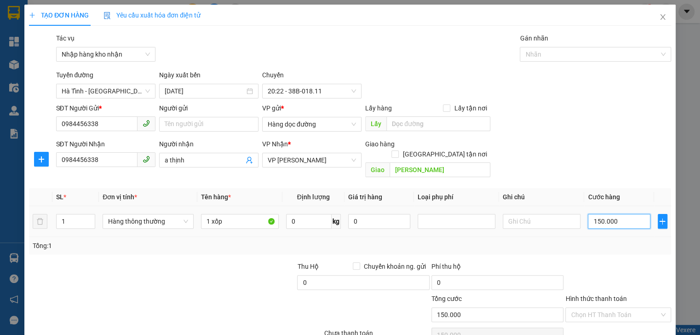
click at [625, 215] on input "150.000" at bounding box center [618, 221] width 62 height 15
type input "0"
click at [443, 165] on input "[PERSON_NAME]" at bounding box center [439, 169] width 101 height 15
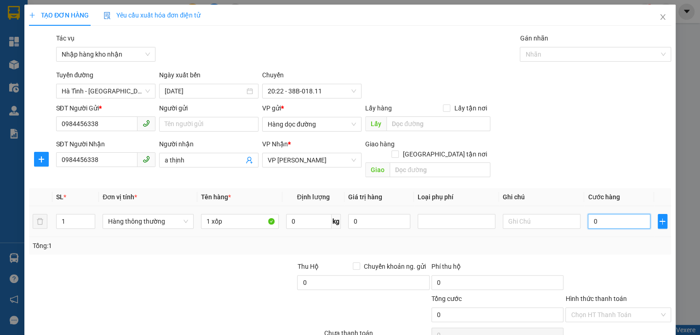
click at [592, 214] on input "0" at bounding box center [618, 221] width 62 height 15
type input "4"
type input "40"
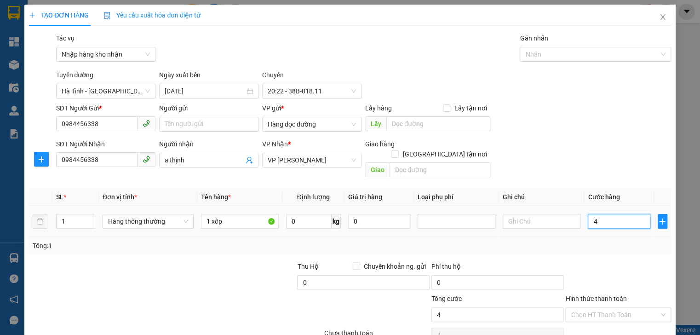
type input "40"
type input "40.000"
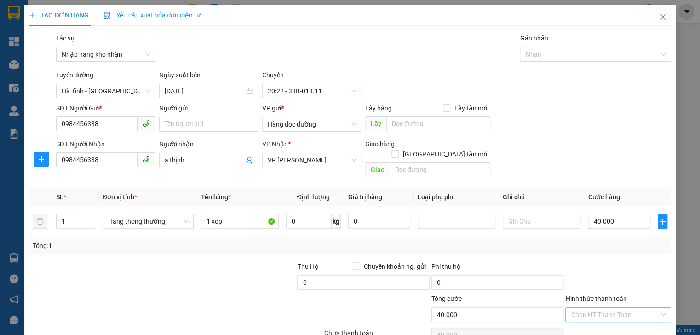
click at [594, 307] on input "Hình thức thanh toán" at bounding box center [614, 314] width 88 height 14
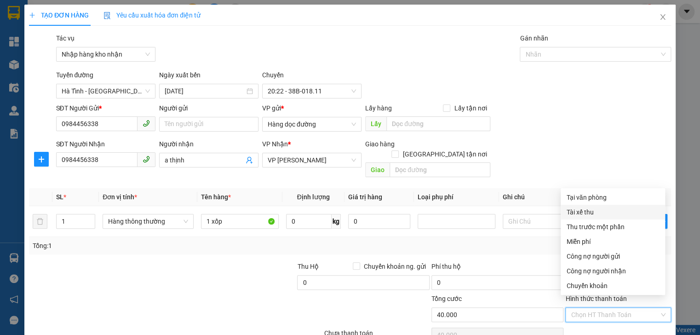
click at [582, 210] on div "Tài xế thu" at bounding box center [612, 212] width 93 height 10
type input "0"
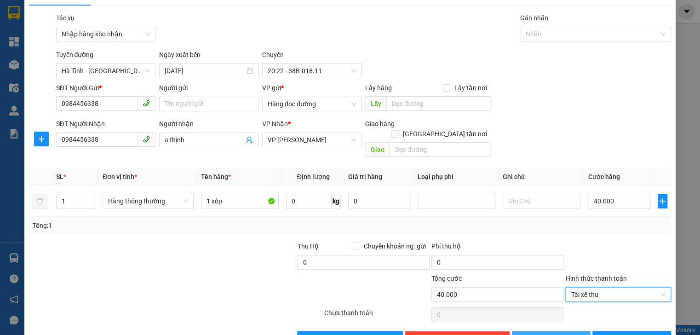
scroll to position [38, 0]
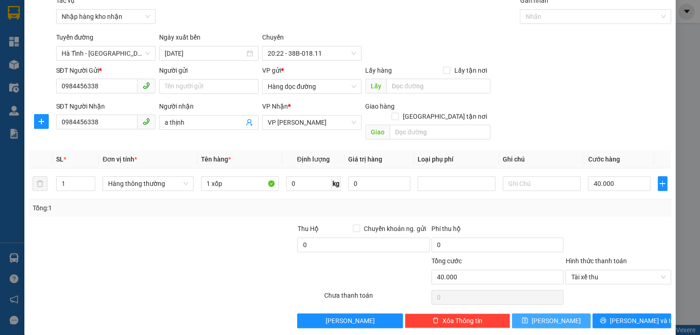
click at [558, 313] on button "[PERSON_NAME]" at bounding box center [551, 320] width 79 height 15
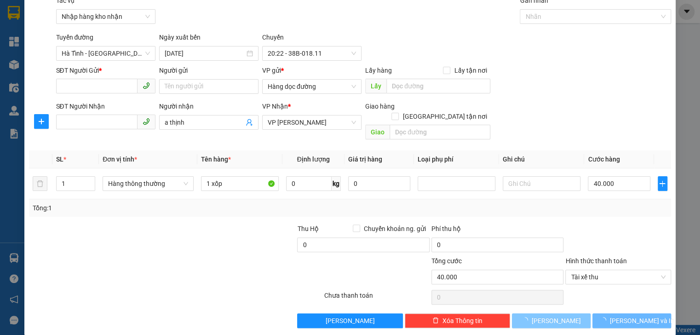
type input "0"
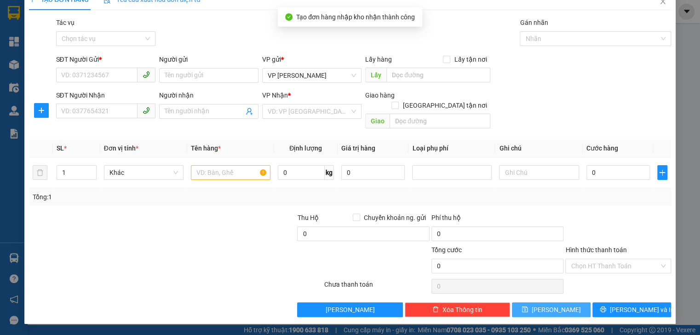
scroll to position [5, 0]
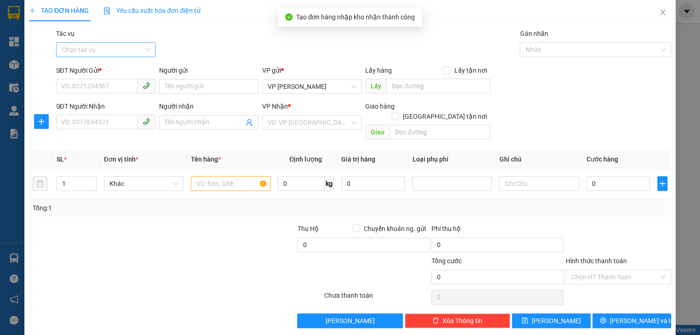
click at [127, 52] on input "Tác vụ" at bounding box center [103, 50] width 82 height 14
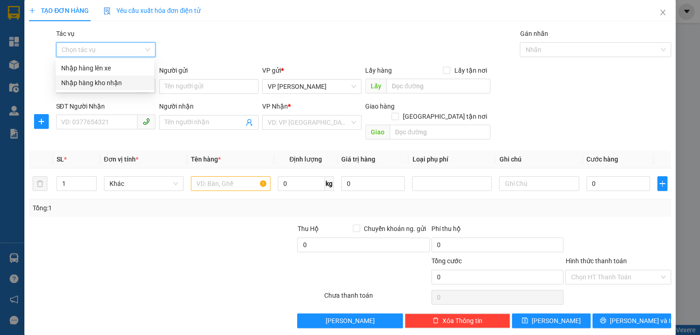
click at [121, 80] on div "Nhập hàng kho nhận" at bounding box center [104, 83] width 87 height 10
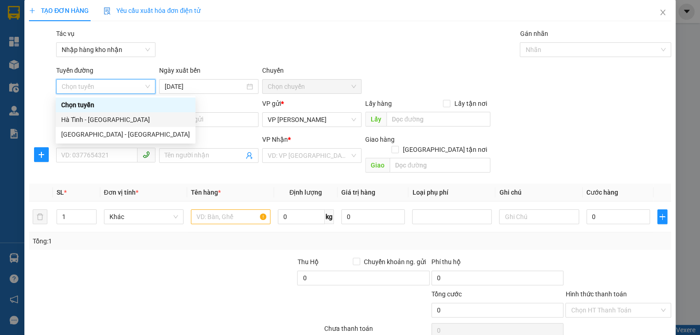
click at [101, 120] on div "Hà Tĩnh - [GEOGRAPHIC_DATA]" at bounding box center [125, 119] width 129 height 10
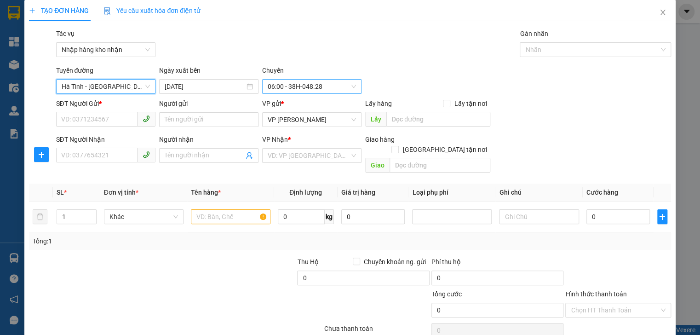
click at [321, 86] on span "06:00 - 38H-048.28" at bounding box center [312, 87] width 88 height 14
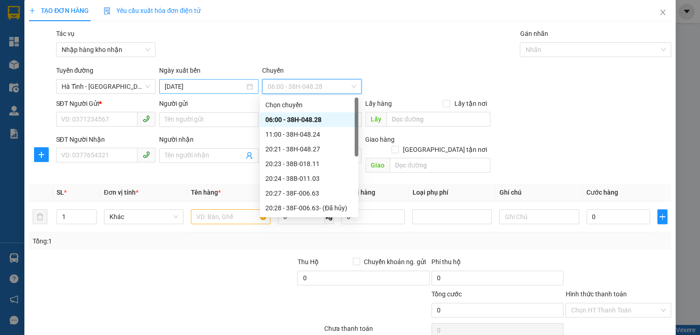
click at [235, 80] on div "[DATE]" at bounding box center [208, 86] width 99 height 15
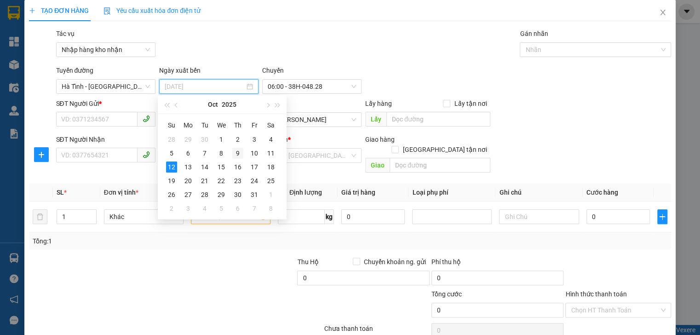
click at [241, 154] on div "9" at bounding box center [237, 153] width 11 height 11
type input "[DATE]"
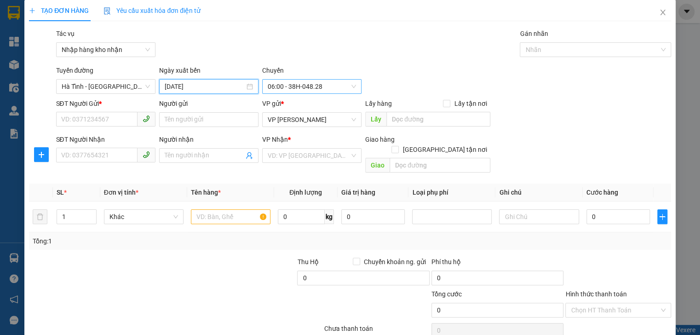
click at [322, 85] on span "06:00 - 38H-048.28" at bounding box center [312, 87] width 88 height 14
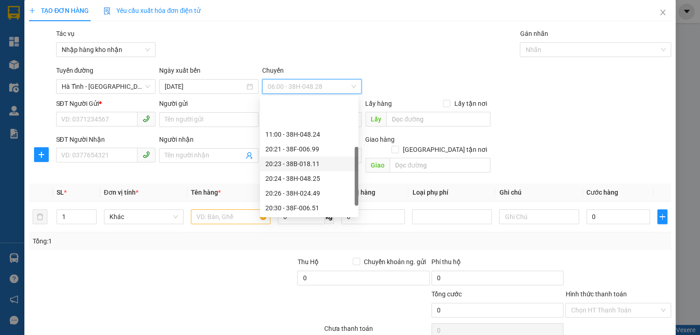
scroll to position [44, 0]
click at [320, 177] on div "21:00 - 38F-006.62" at bounding box center [308, 178] width 87 height 10
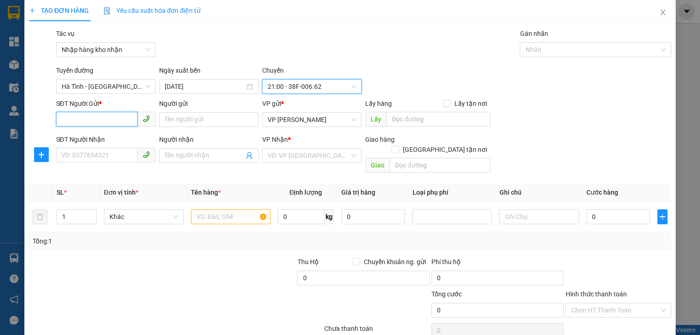
click at [90, 123] on input "SĐT Người Gửi *" at bounding box center [96, 119] width 81 height 15
type input "0868990268"
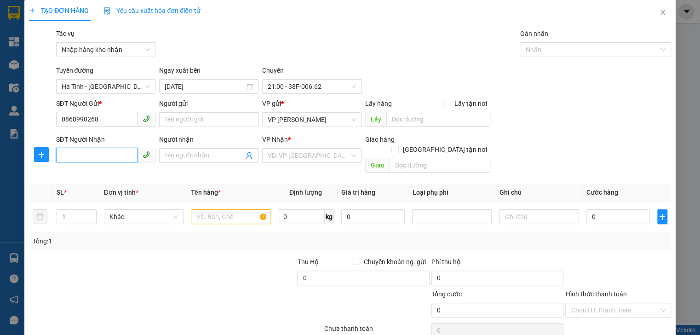
click at [80, 159] on input "SĐT Người Nhận" at bounding box center [96, 155] width 81 height 15
type input "0964872803"
click at [203, 151] on input "Người nhận" at bounding box center [204, 155] width 79 height 10
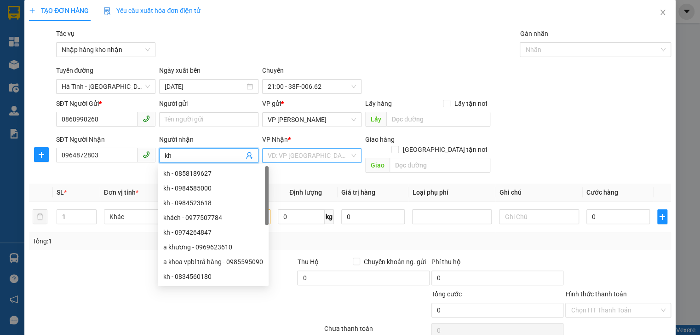
type input "kh"
click at [296, 154] on input "search" at bounding box center [309, 155] width 82 height 14
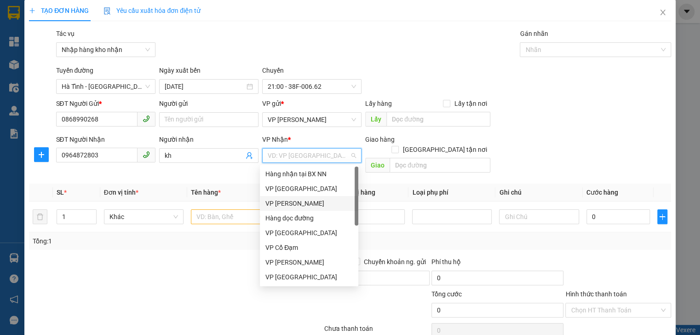
click at [304, 206] on div "VP [PERSON_NAME]" at bounding box center [308, 203] width 87 height 10
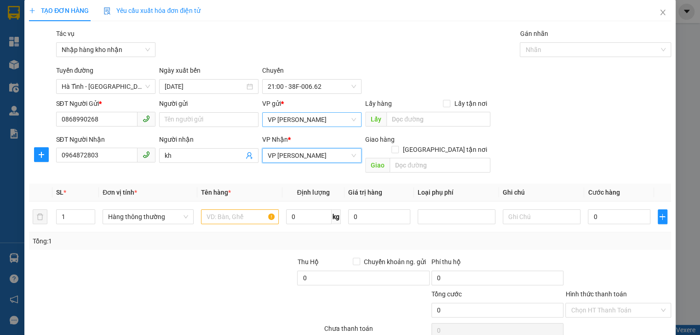
click at [328, 122] on span "VP [PERSON_NAME]" at bounding box center [312, 120] width 88 height 14
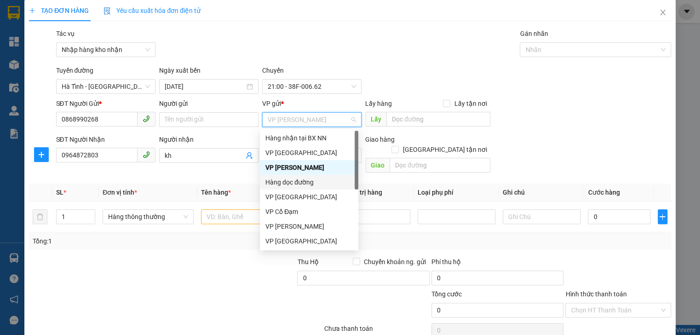
click at [302, 184] on div "Hàng dọc đường" at bounding box center [308, 182] width 87 height 10
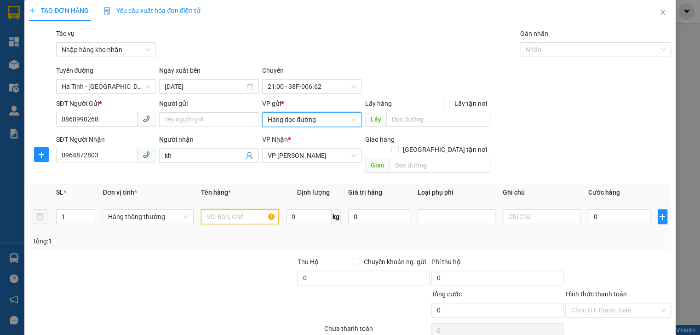
click at [216, 211] on input "text" at bounding box center [240, 216] width 78 height 15
type input "1 xốp"
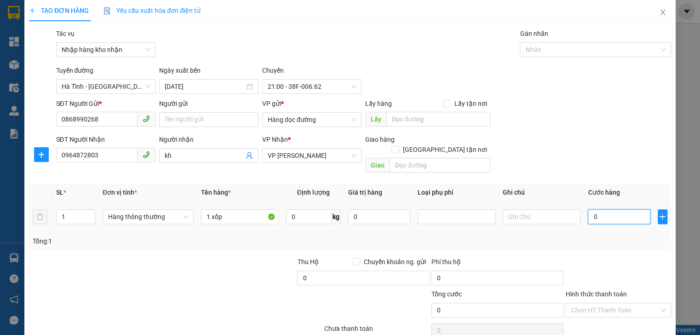
click at [595, 209] on input "0" at bounding box center [618, 216] width 62 height 15
type input "5"
type input "50"
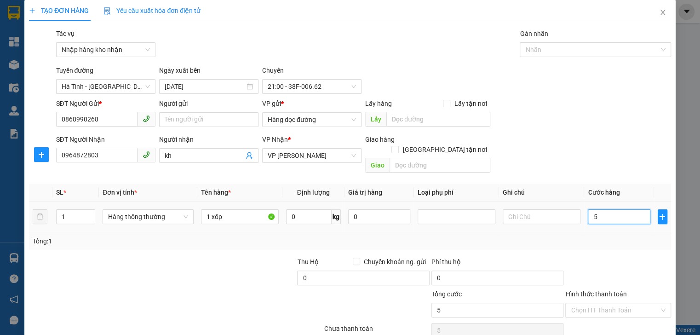
type input "50"
type input "50.000"
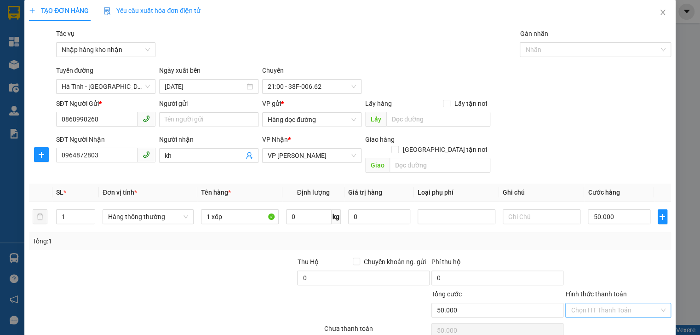
click at [619, 303] on input "Hình thức thanh toán" at bounding box center [614, 310] width 88 height 14
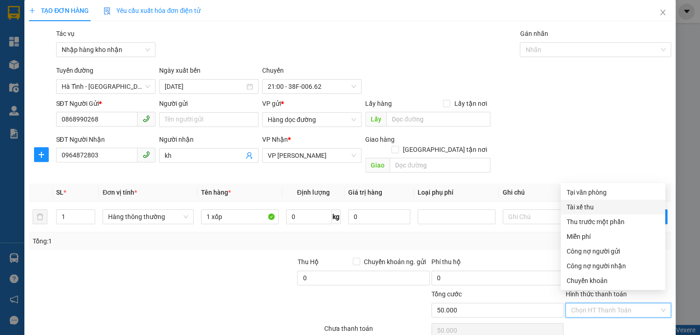
click at [569, 209] on div "Tài xế thu" at bounding box center [612, 207] width 93 height 10
type input "0"
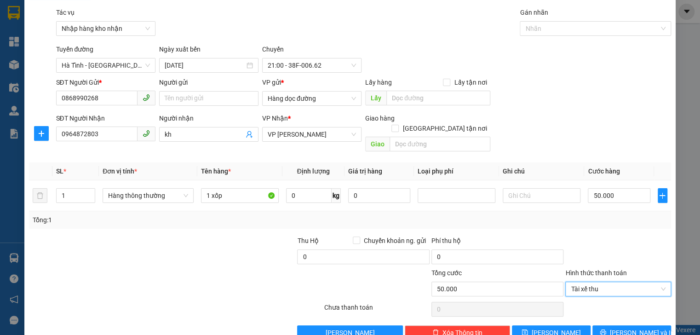
scroll to position [38, 0]
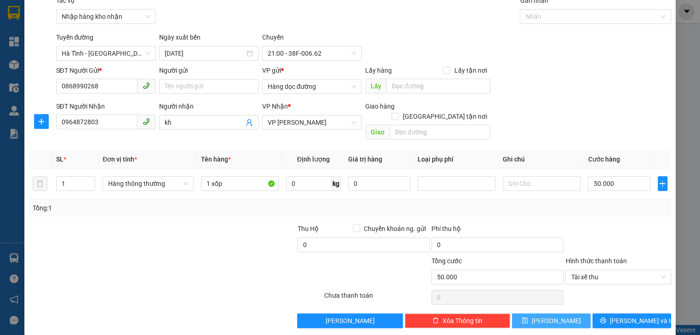
click at [570, 313] on button "[PERSON_NAME]" at bounding box center [551, 320] width 79 height 15
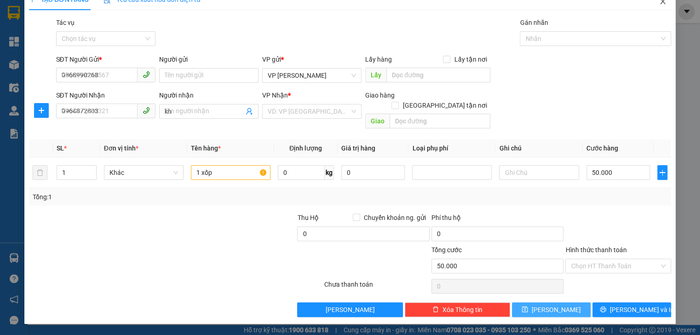
type input "0"
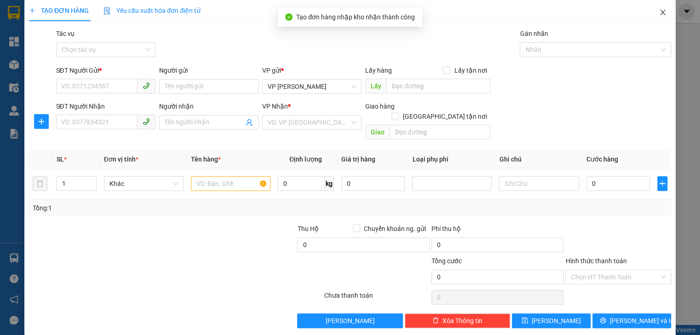
click at [660, 12] on icon "close" at bounding box center [662, 13] width 5 height 6
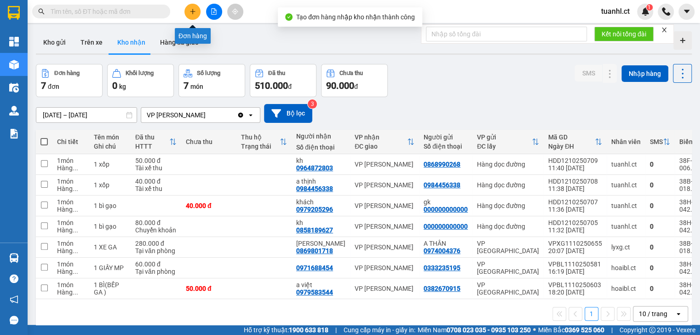
click at [196, 9] on button at bounding box center [192, 12] width 16 height 16
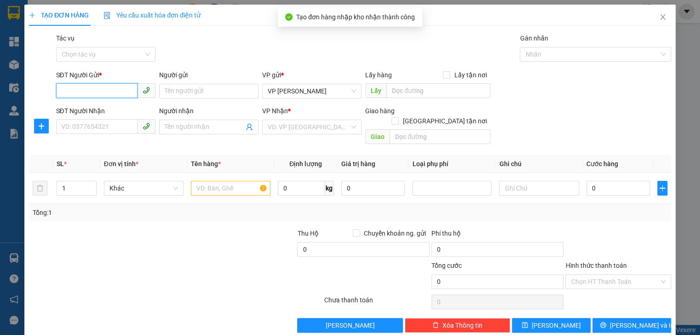
click at [65, 92] on input "SĐT Người Gửi *" at bounding box center [96, 90] width 81 height 15
type input "0971093268"
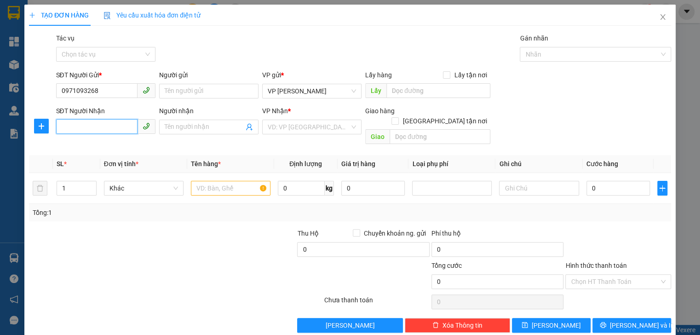
click at [75, 121] on input "SĐT Người Nhận" at bounding box center [96, 126] width 81 height 15
type input "0941093098"
click at [176, 129] on input "Người nhận" at bounding box center [204, 127] width 79 height 10
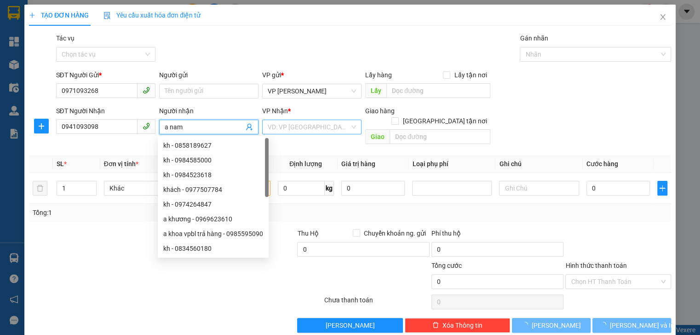
type input "a nam"
click at [295, 129] on input "search" at bounding box center [309, 127] width 82 height 14
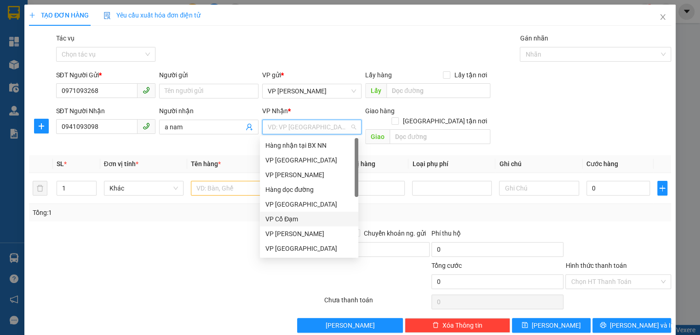
click at [295, 213] on div "VP Cổ Đạm" at bounding box center [309, 218] width 98 height 15
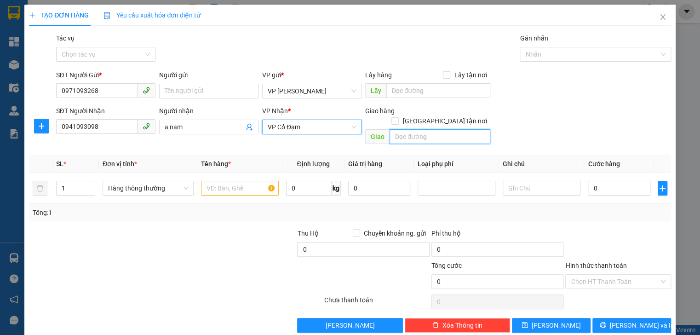
click at [407, 129] on input "text" at bounding box center [439, 136] width 101 height 15
type input "phù lưu"
click at [239, 179] on div at bounding box center [240, 188] width 78 height 18
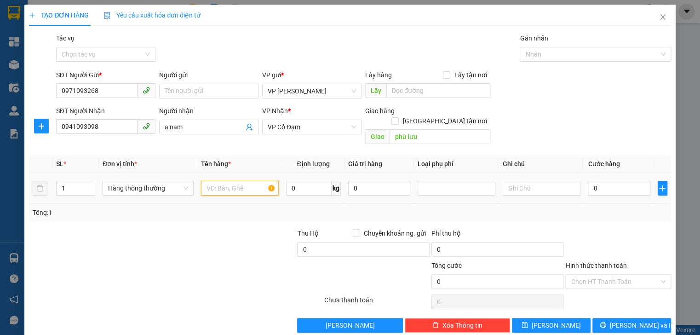
click at [239, 181] on input "text" at bounding box center [240, 188] width 78 height 15
type input "1 hộp giấy"
click at [598, 181] on input "0" at bounding box center [618, 188] width 62 height 15
type input "3"
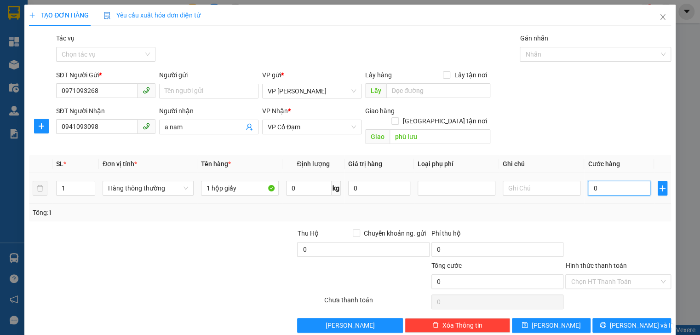
type input "3"
type input "30"
type input "30.000"
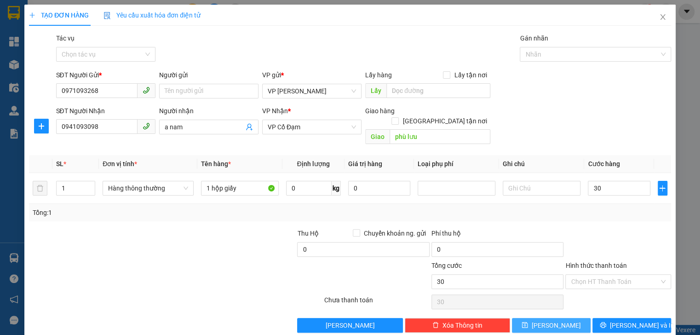
type input "30.000"
click at [556, 320] on span "[PERSON_NAME]" at bounding box center [555, 325] width 49 height 10
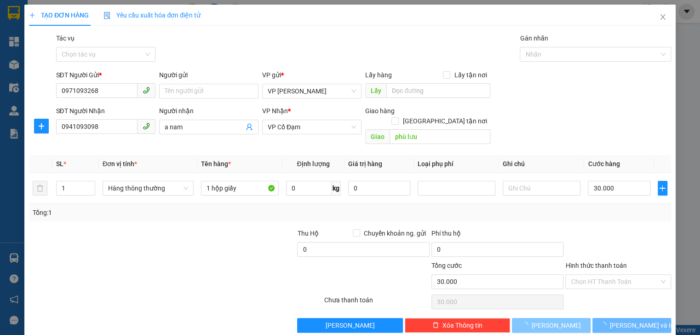
type input "0"
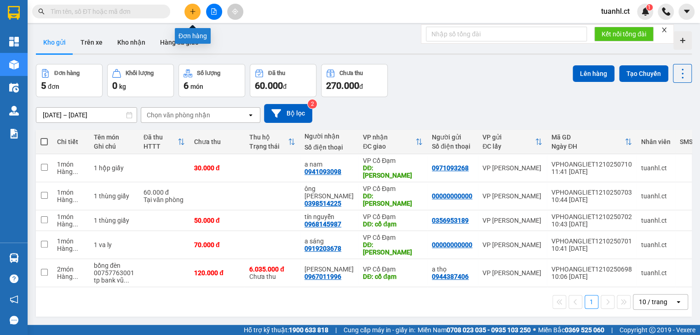
click at [194, 12] on icon "plus" at bounding box center [192, 11] width 6 height 6
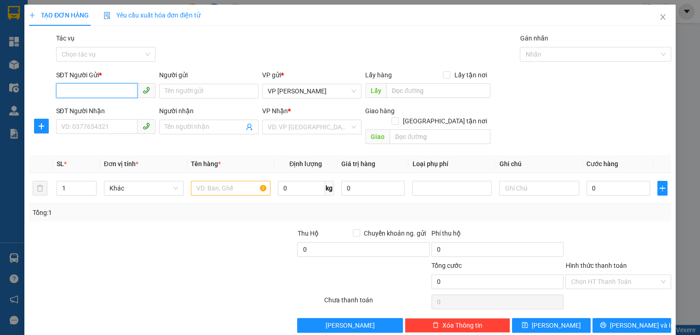
click at [128, 86] on input "SĐT Người Gửi *" at bounding box center [96, 90] width 81 height 15
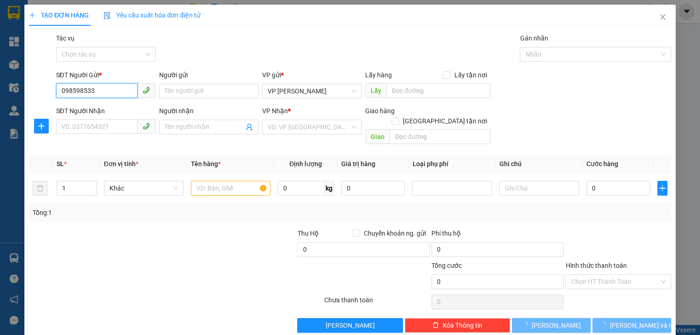
type input "0985985336"
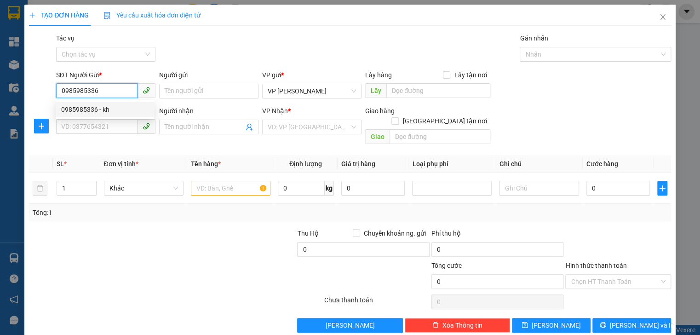
click at [112, 105] on div "0985985336 - kh" at bounding box center [104, 109] width 87 height 10
type input "kh"
type input "0964037361"
type input "lj"
type input "tiên diên"
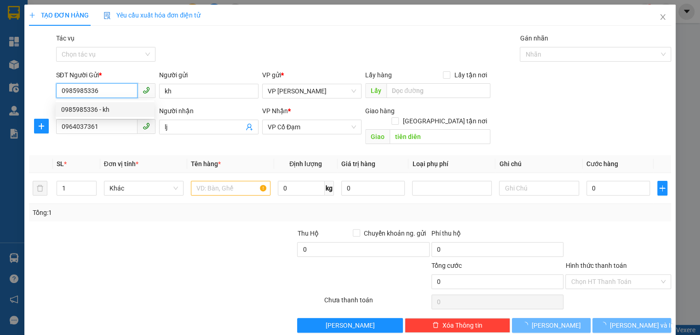
type input "80.000"
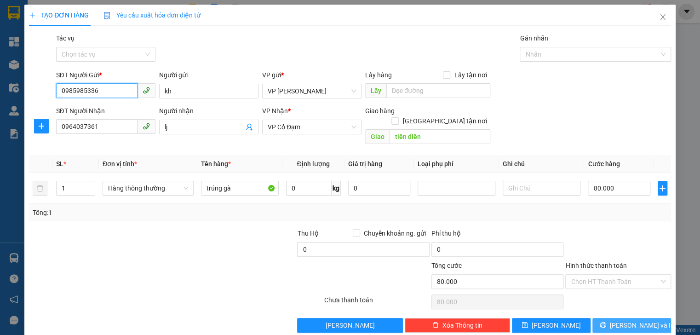
type input "0985985336"
click at [641, 320] on span "[PERSON_NAME] và In" at bounding box center [641, 325] width 64 height 10
